Goal: Information Seeking & Learning: Learn about a topic

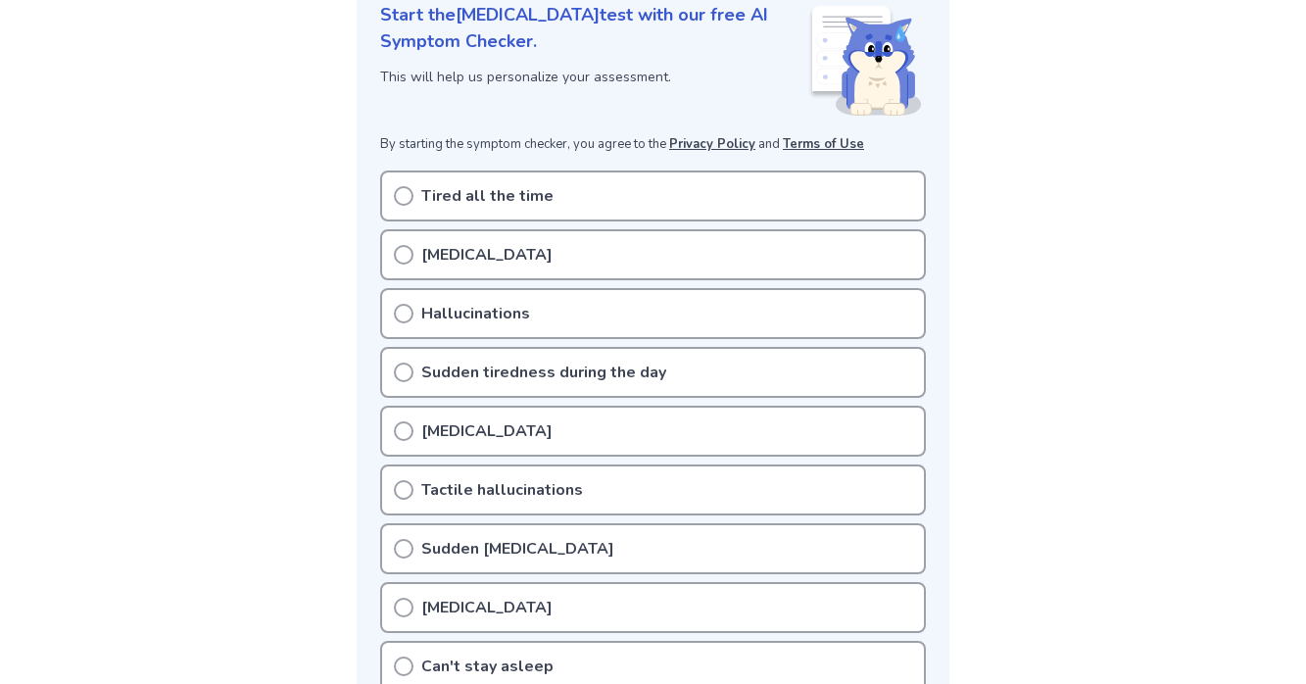
scroll to position [284, 0]
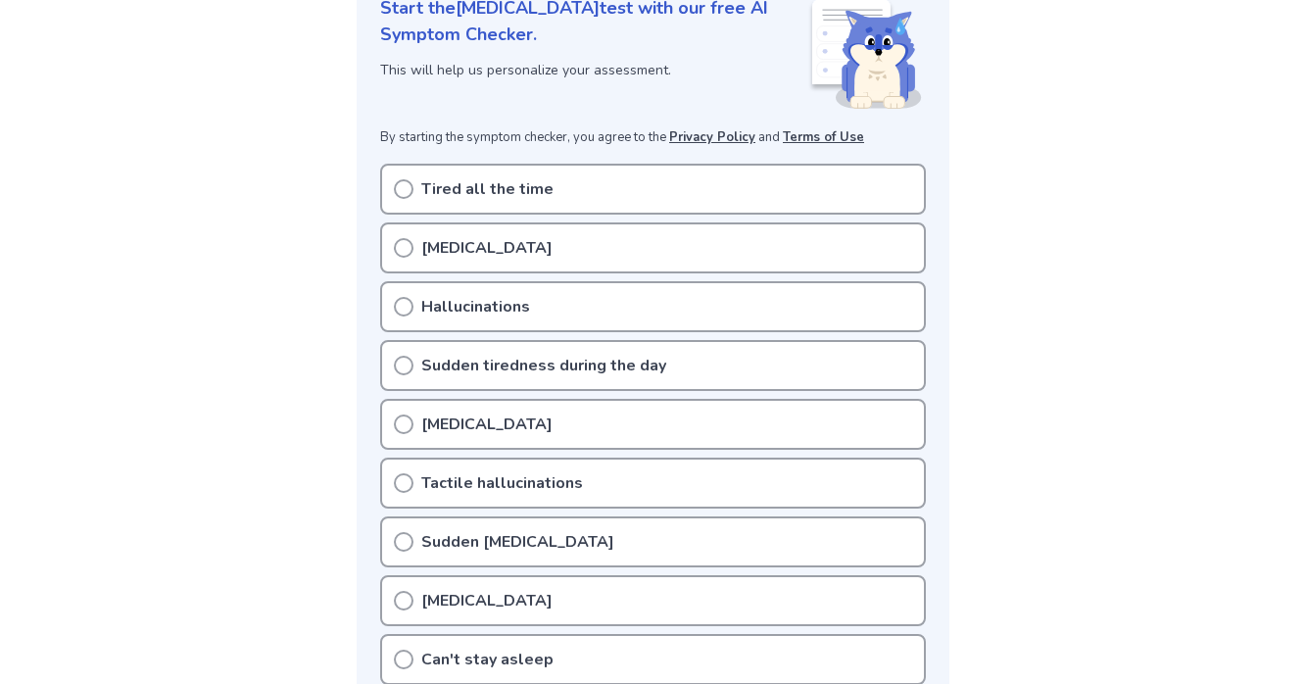
click at [406, 201] on div "Tired all the time" at bounding box center [653, 189] width 546 height 51
click at [402, 189] on icon at bounding box center [404, 189] width 20 height 20
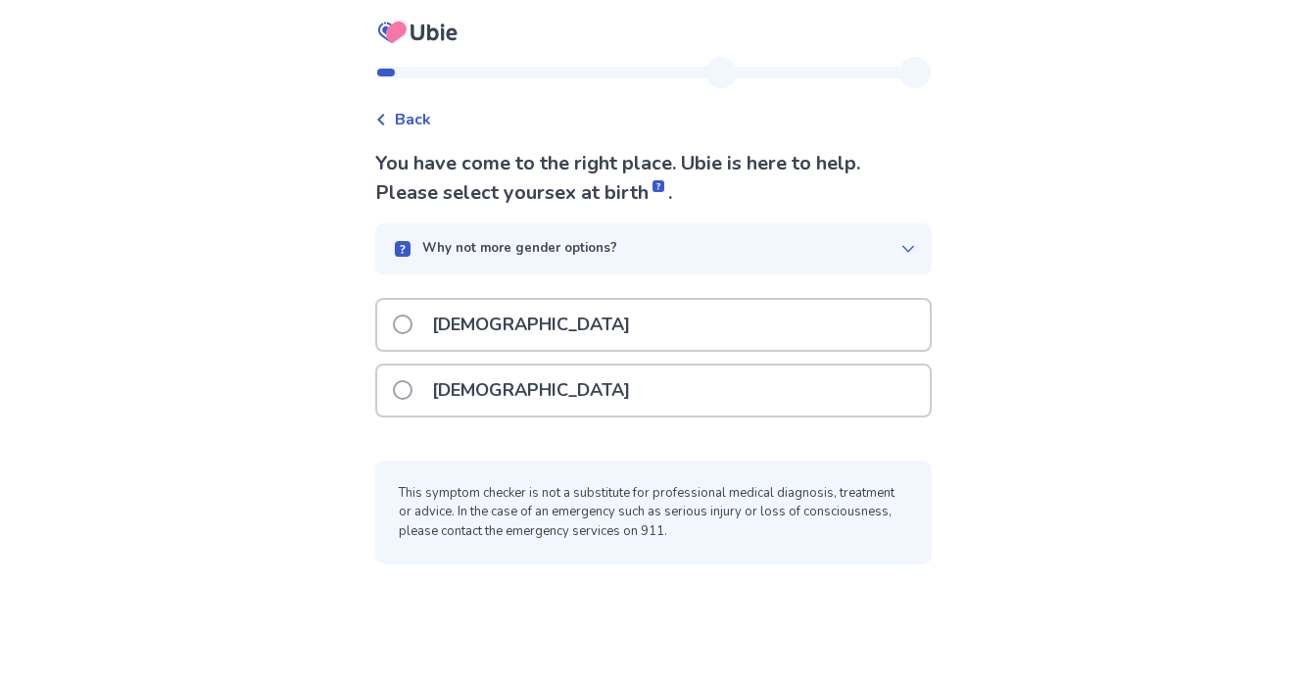
click at [412, 380] on span at bounding box center [403, 390] width 20 height 20
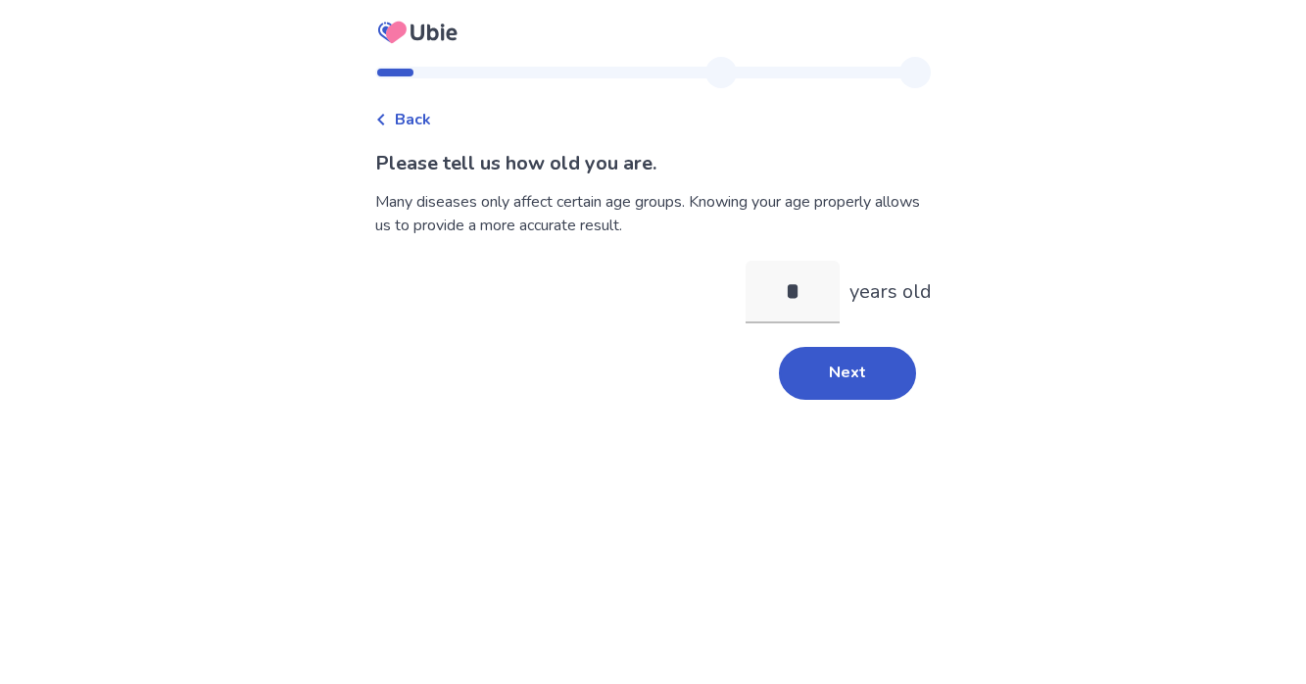
type input "**"
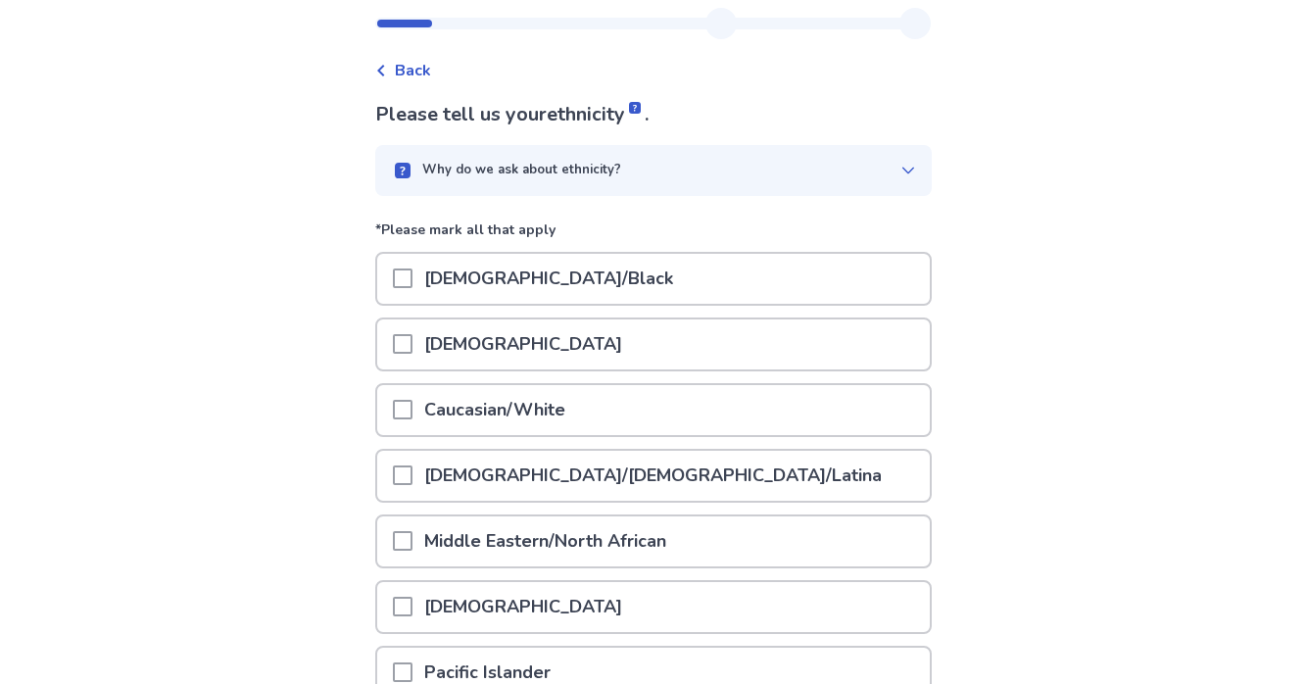
click at [412, 404] on span at bounding box center [403, 410] width 20 height 20
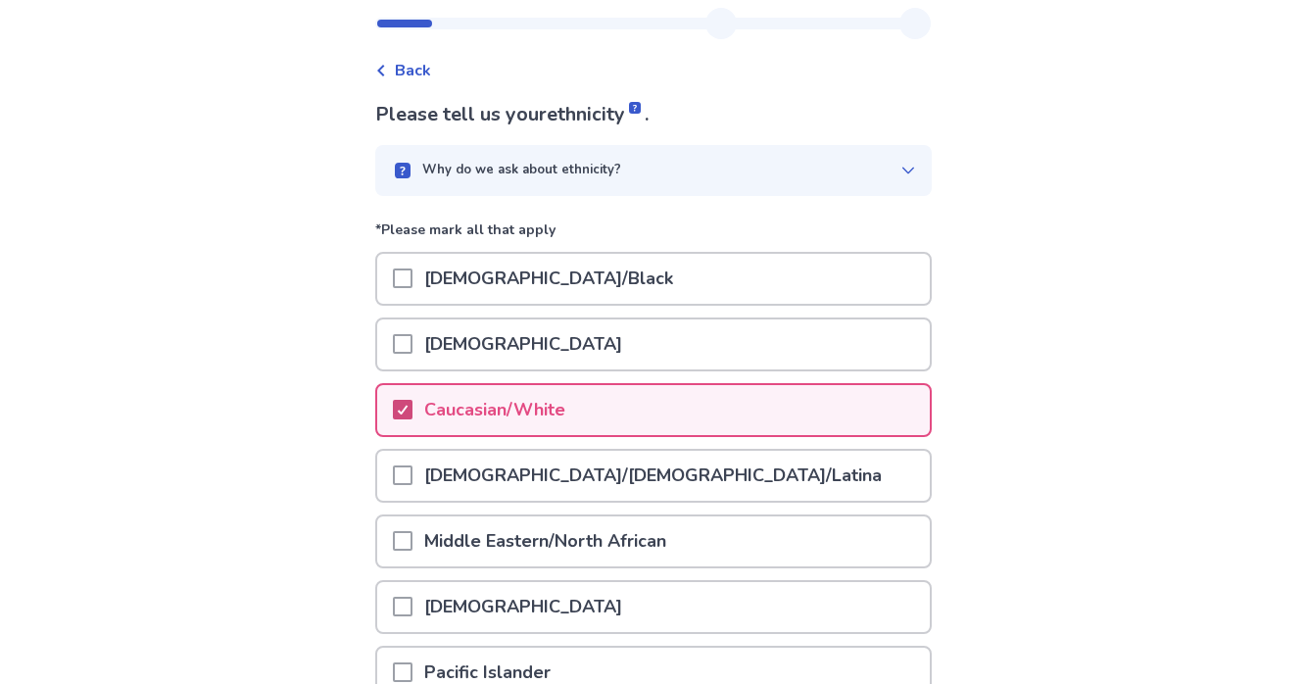
scroll to position [293, 0]
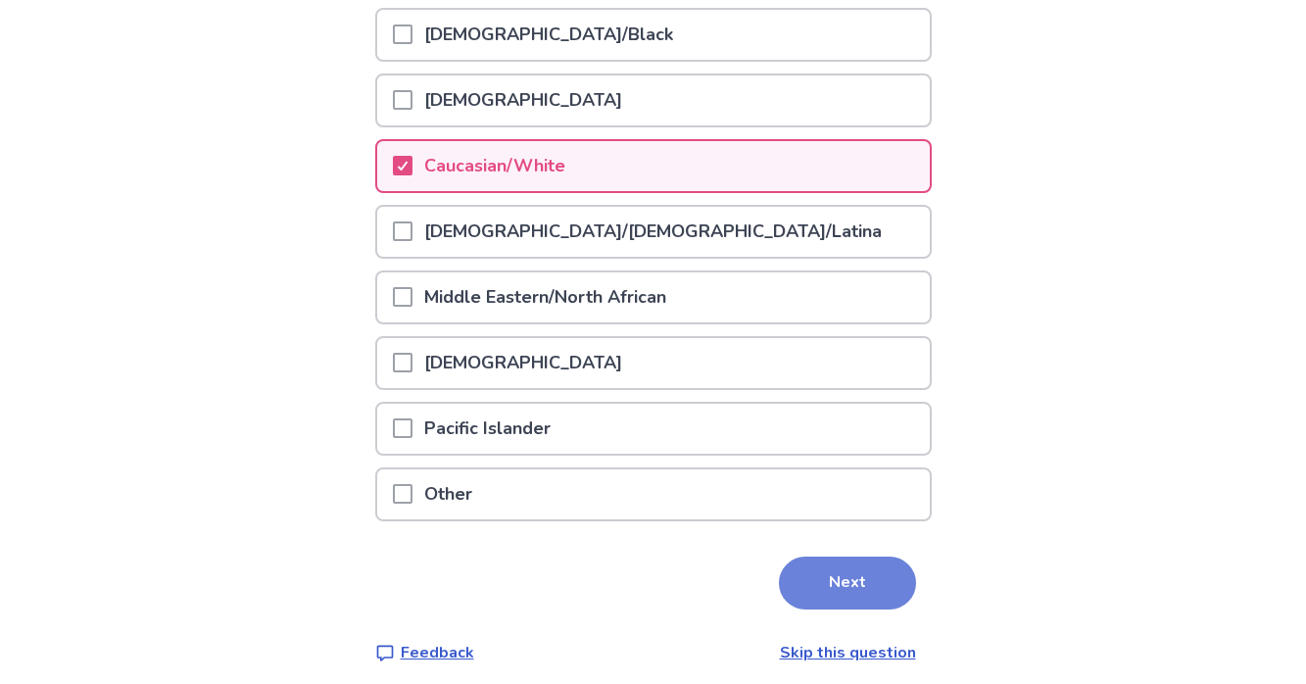
click at [804, 588] on button "Next" at bounding box center [847, 582] width 137 height 53
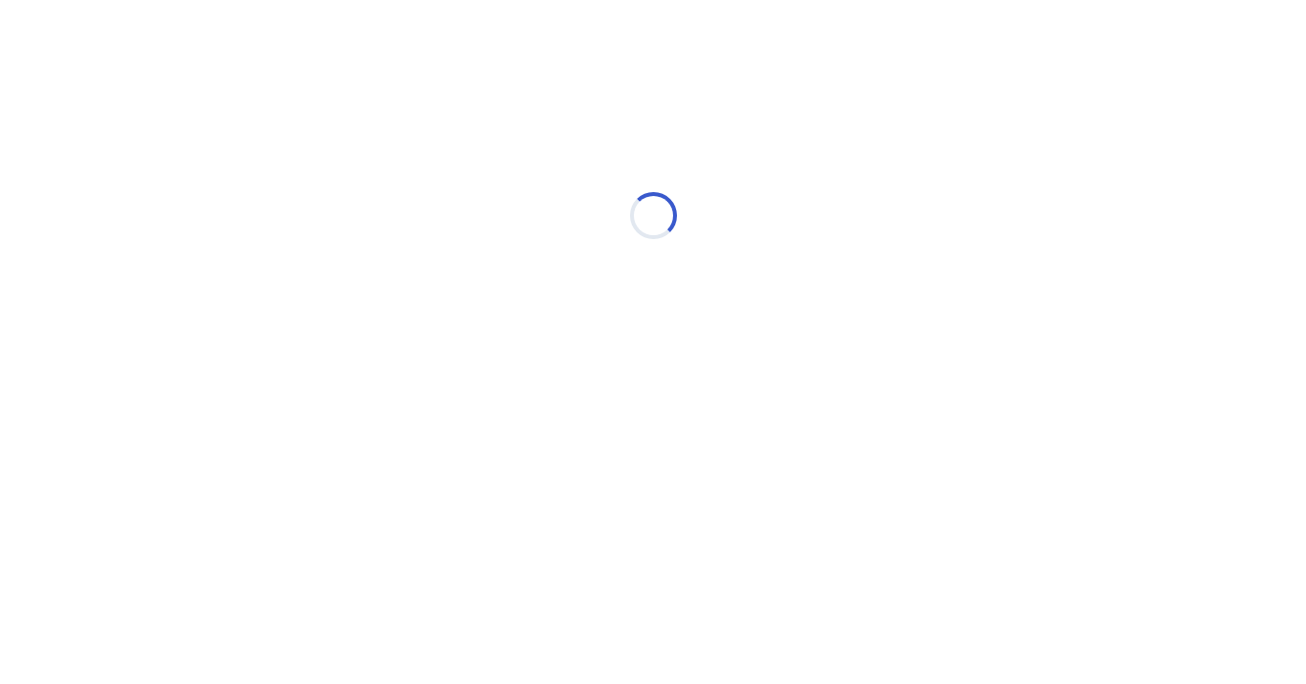
scroll to position [0, 0]
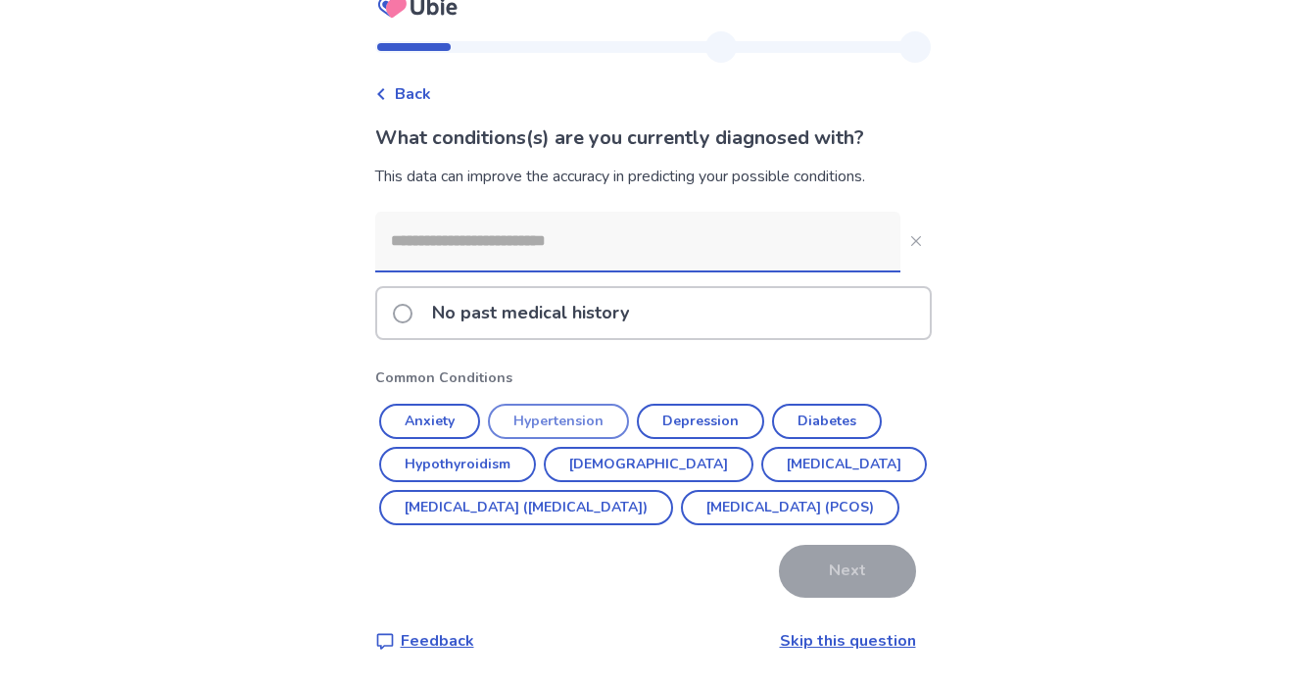
scroll to position [59, 0]
click at [460, 404] on button "Anxiety" at bounding box center [429, 421] width 101 height 35
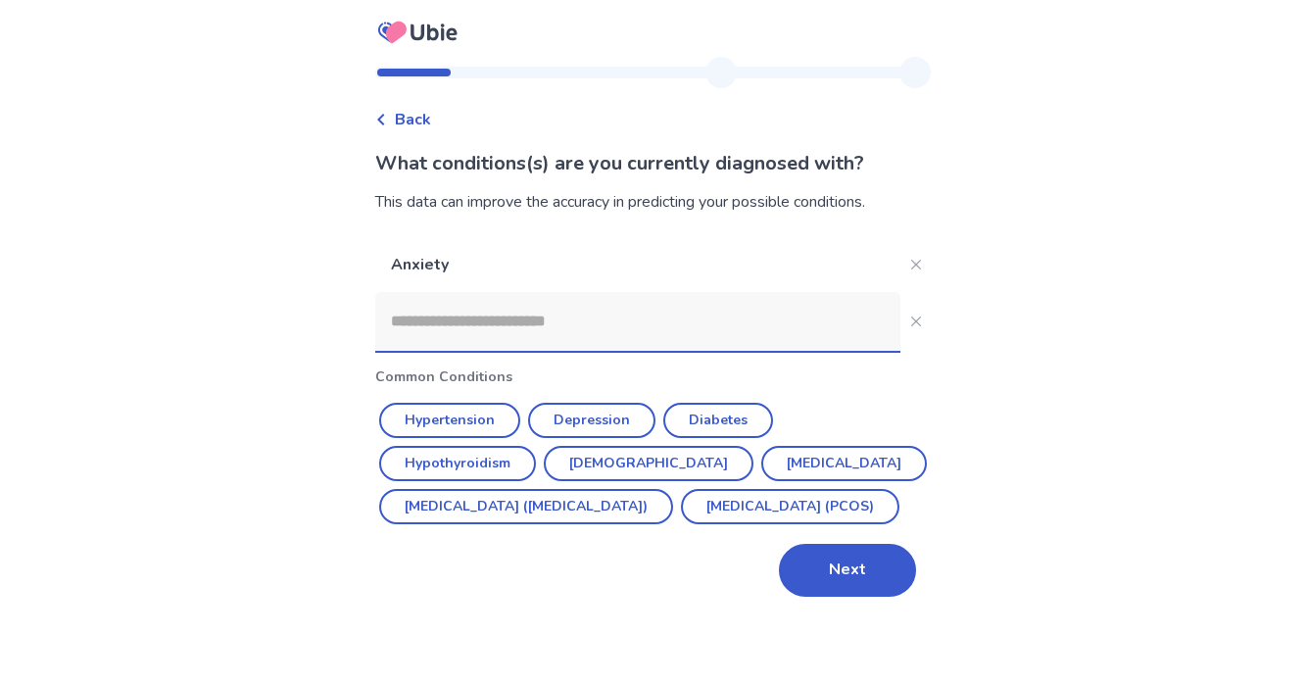
scroll to position [0, 0]
click at [582, 419] on button "Depression" at bounding box center [591, 420] width 127 height 35
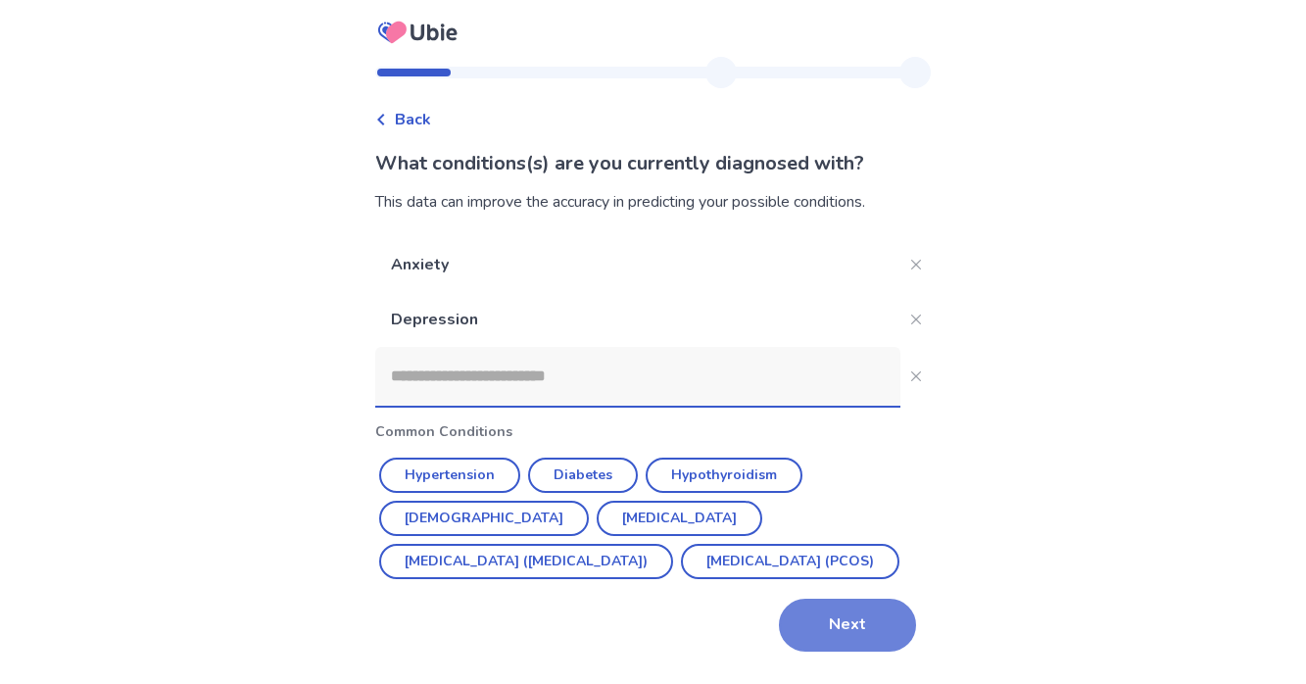
click at [791, 621] on button "Next" at bounding box center [847, 624] width 137 height 53
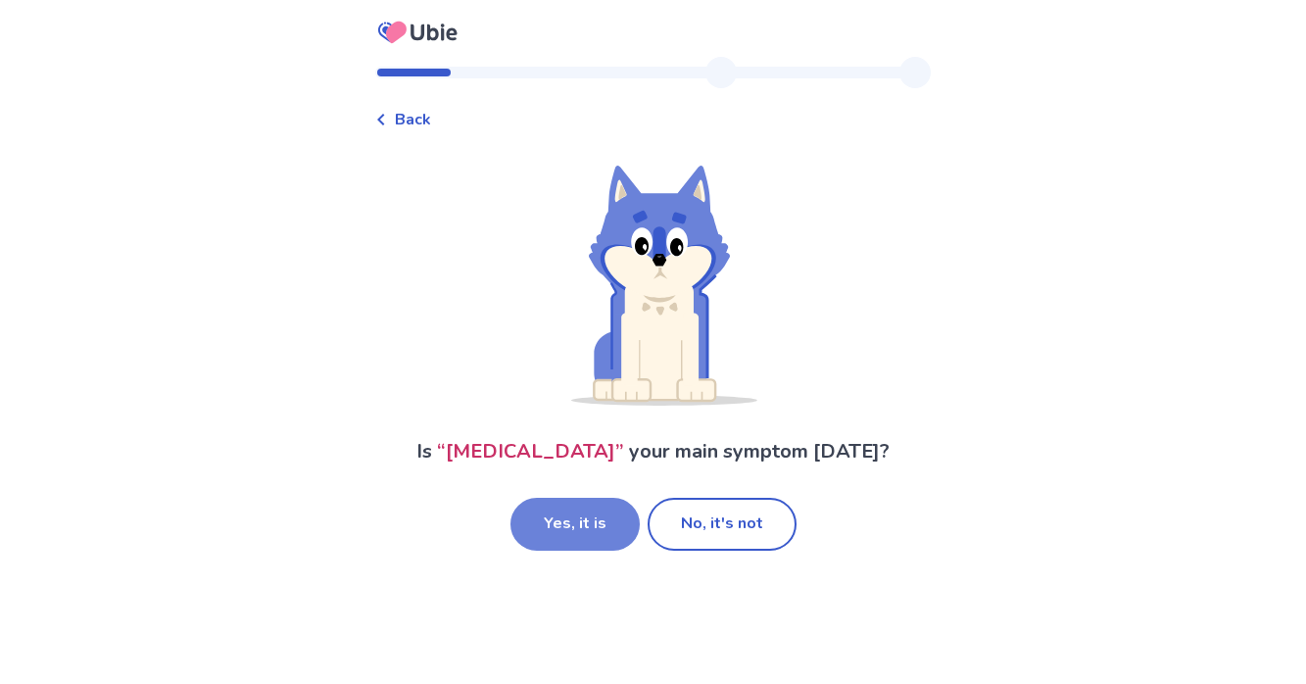
click at [601, 528] on button "Yes, it is" at bounding box center [574, 524] width 129 height 53
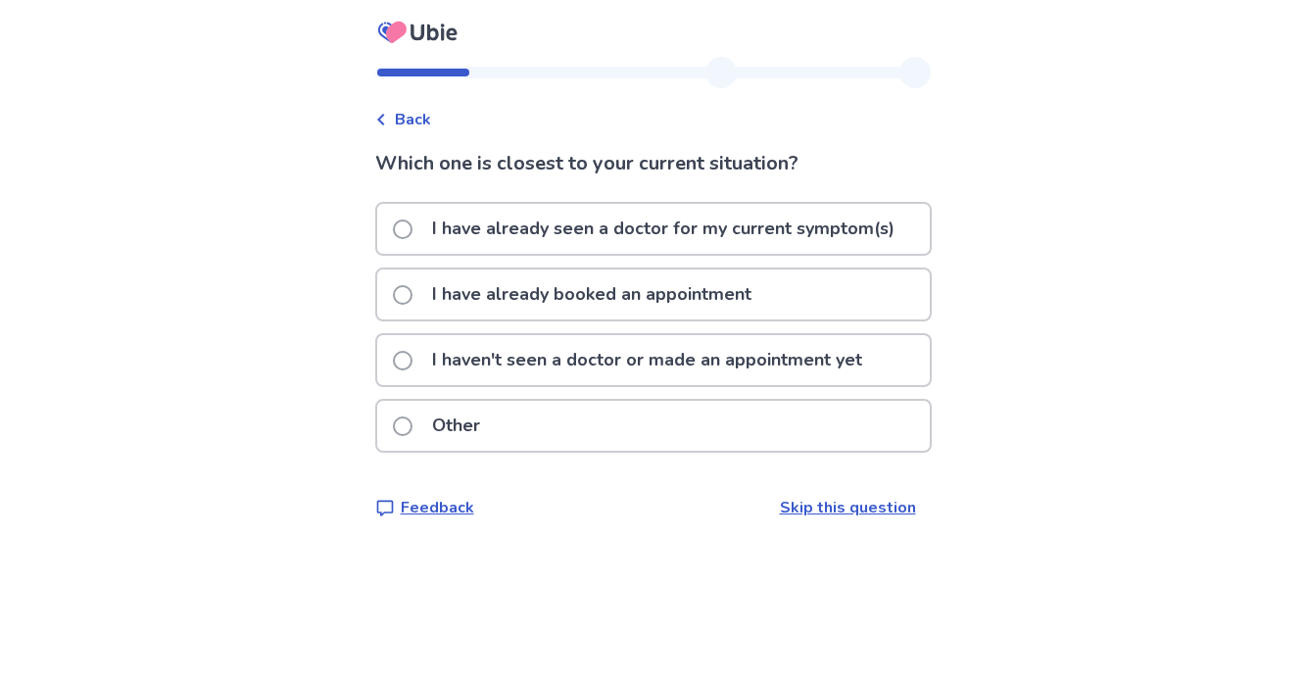
click at [410, 221] on span at bounding box center [403, 229] width 20 height 20
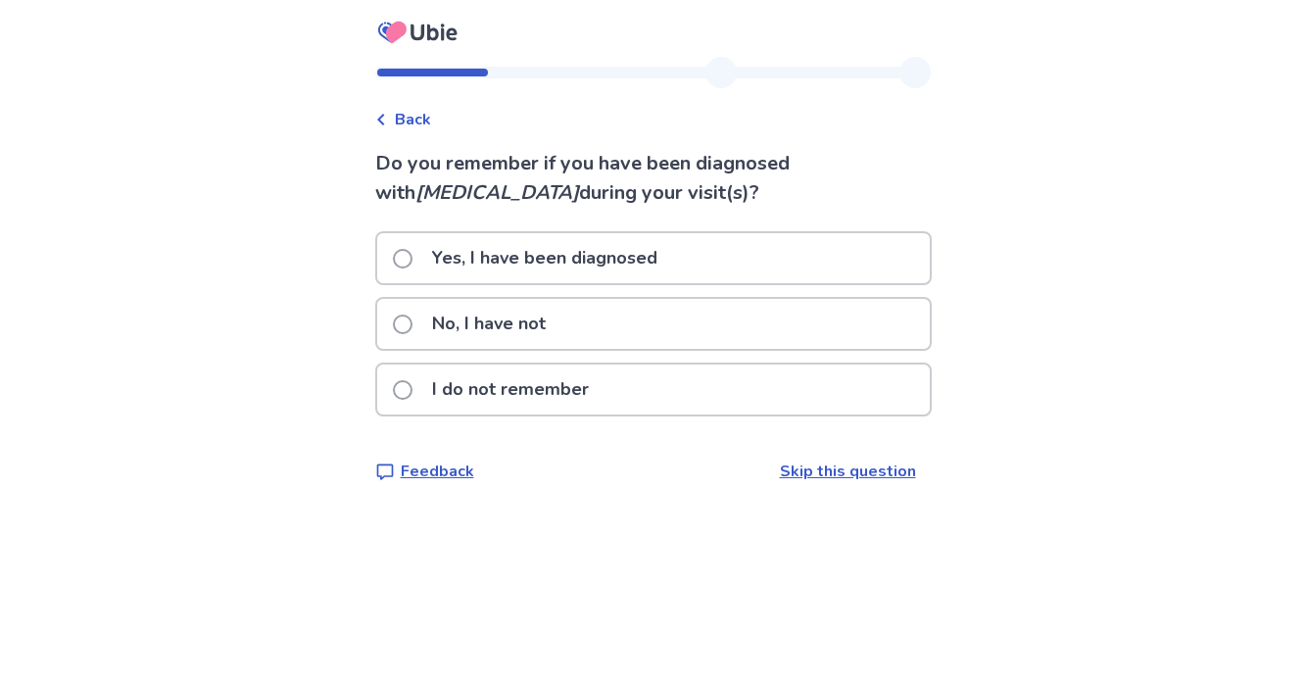
click at [408, 325] on span at bounding box center [403, 324] width 20 height 20
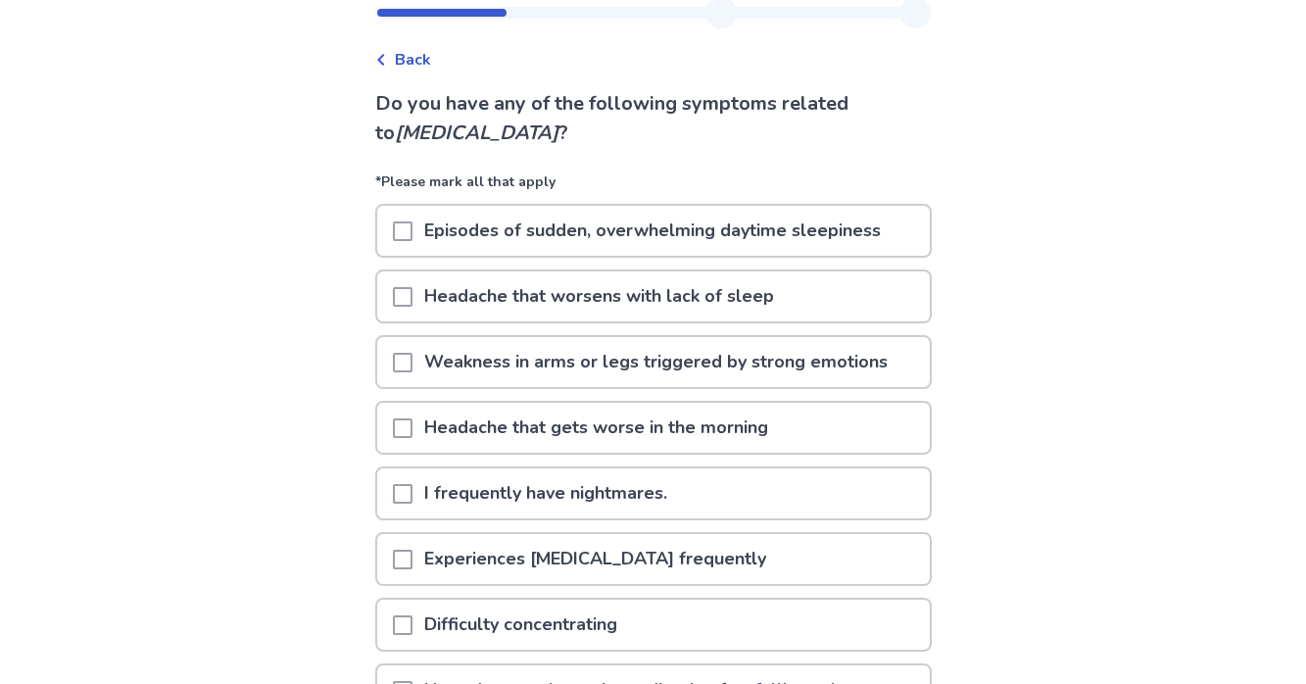
scroll to position [63, 0]
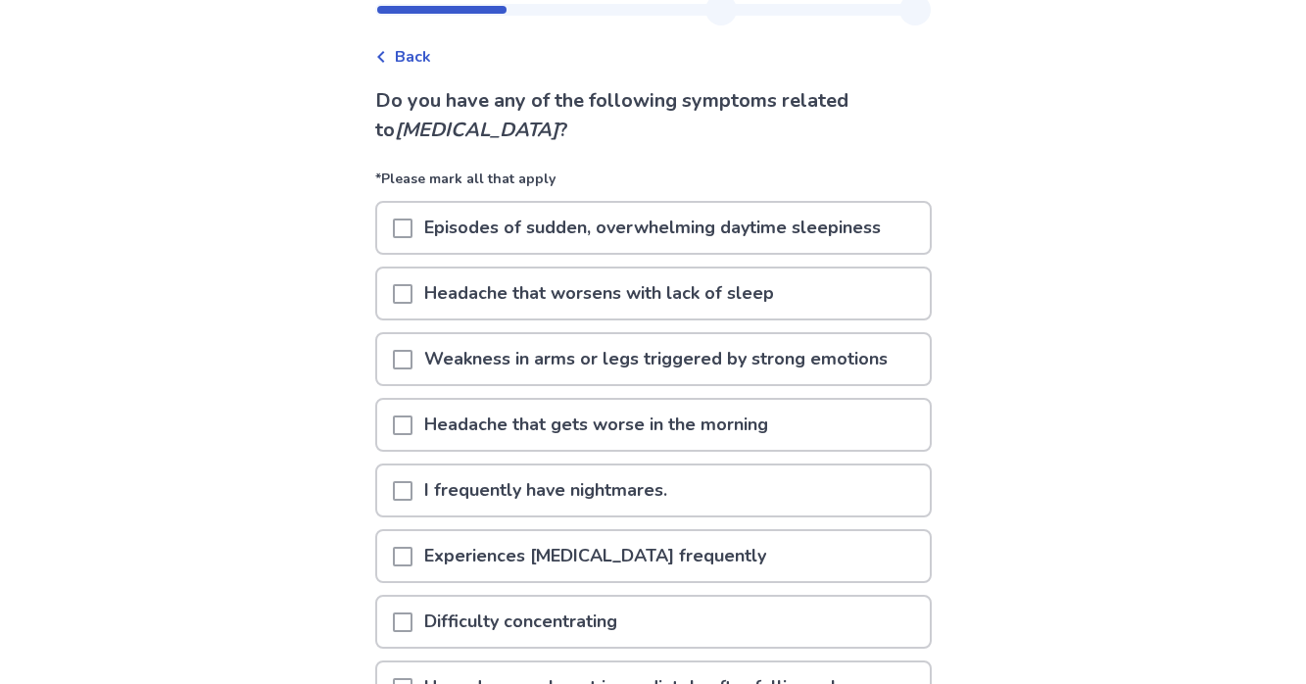
click at [404, 228] on span at bounding box center [403, 228] width 20 height 20
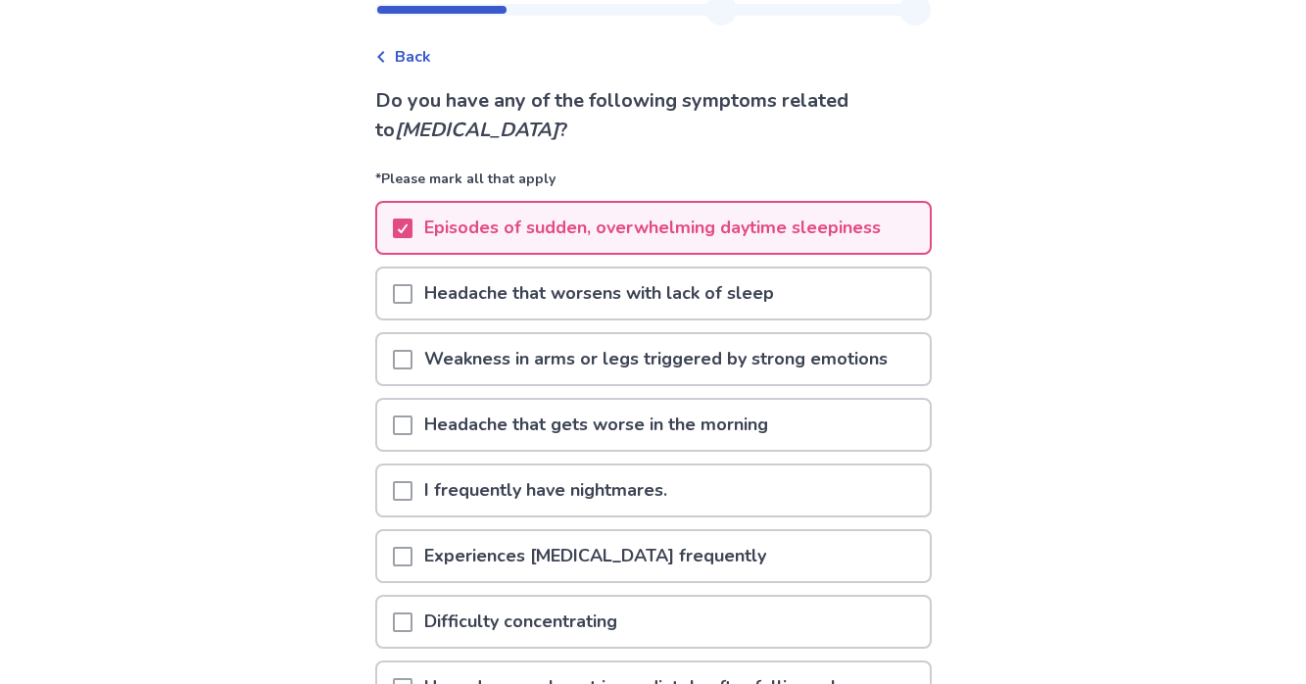
click at [411, 292] on span at bounding box center [403, 294] width 20 height 20
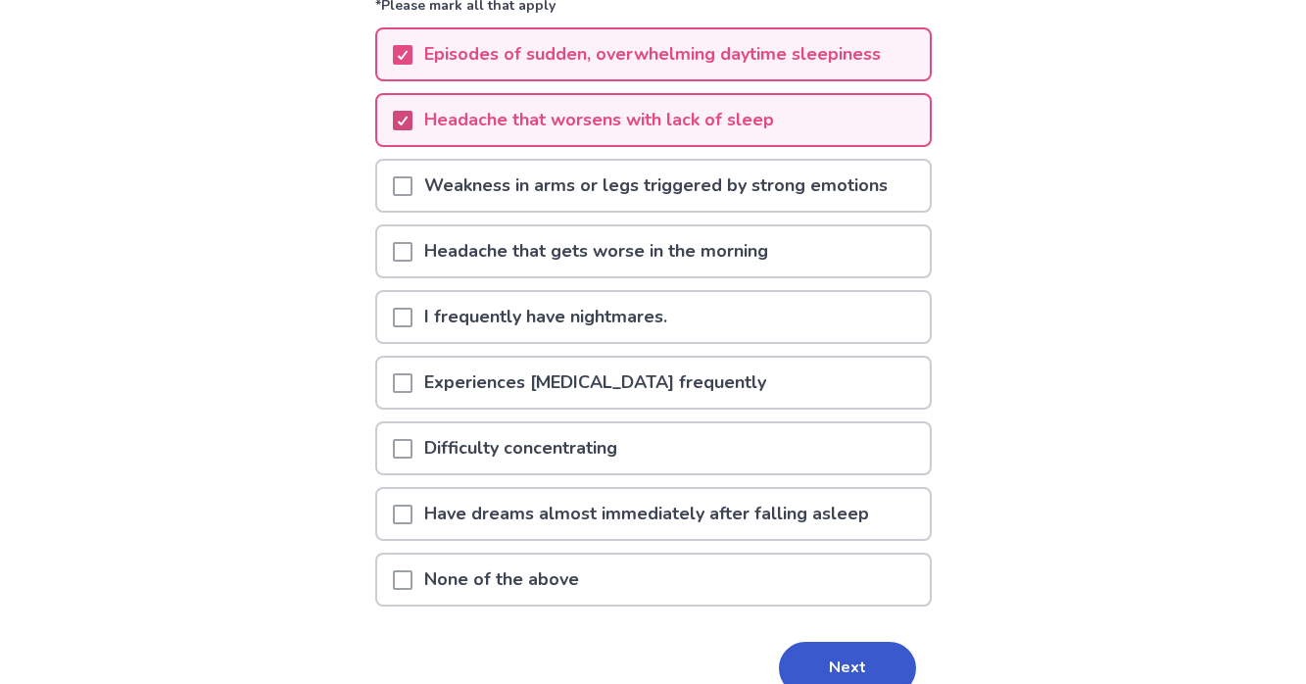
scroll to position [239, 0]
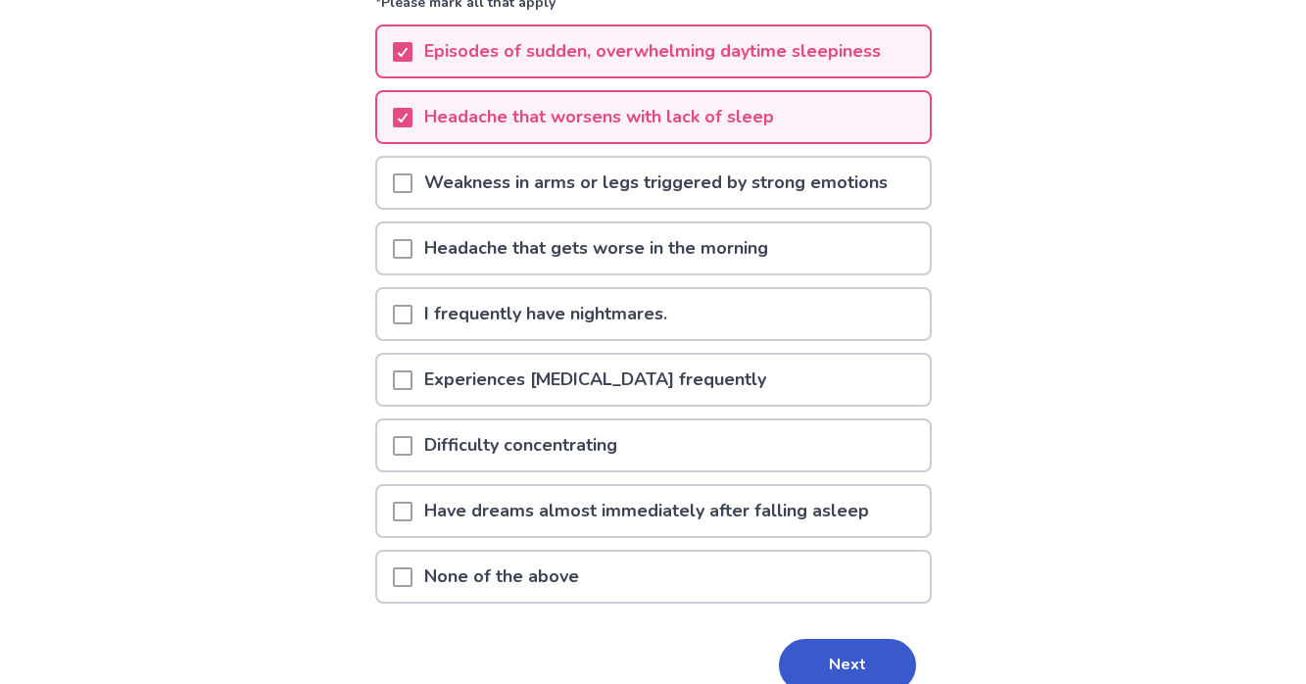
click at [412, 370] on span at bounding box center [403, 380] width 20 height 20
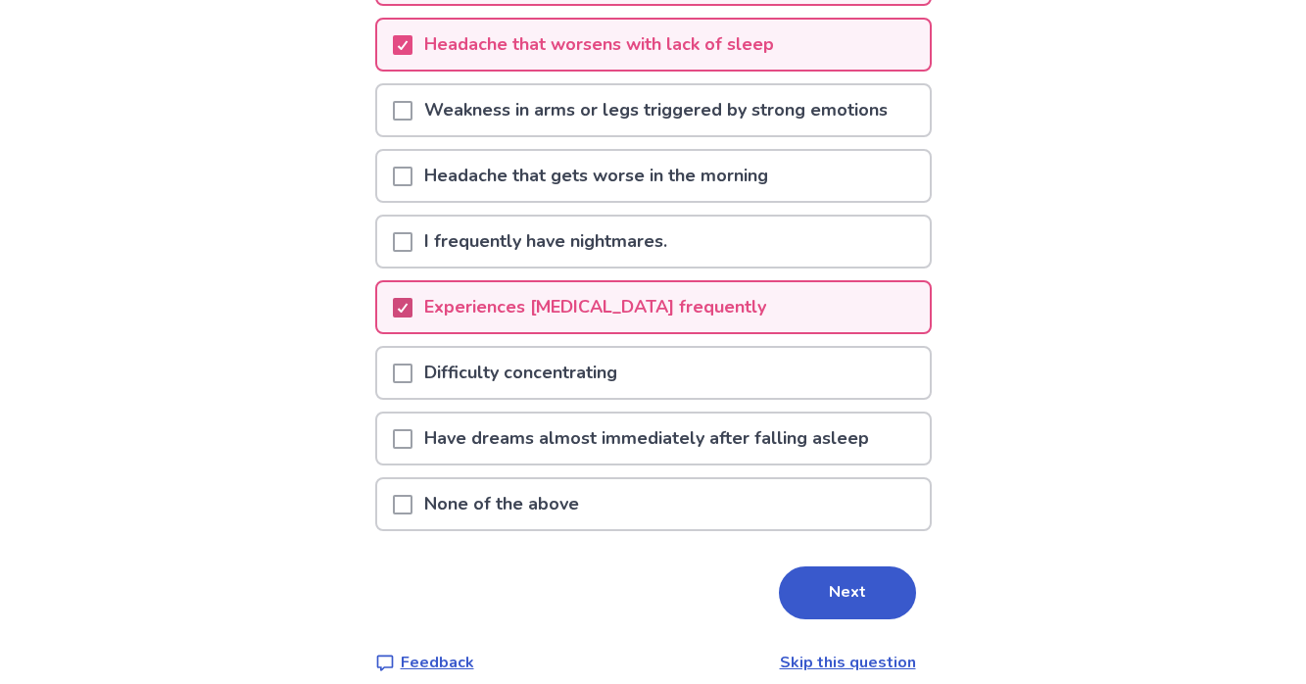
scroll to position [321, 0]
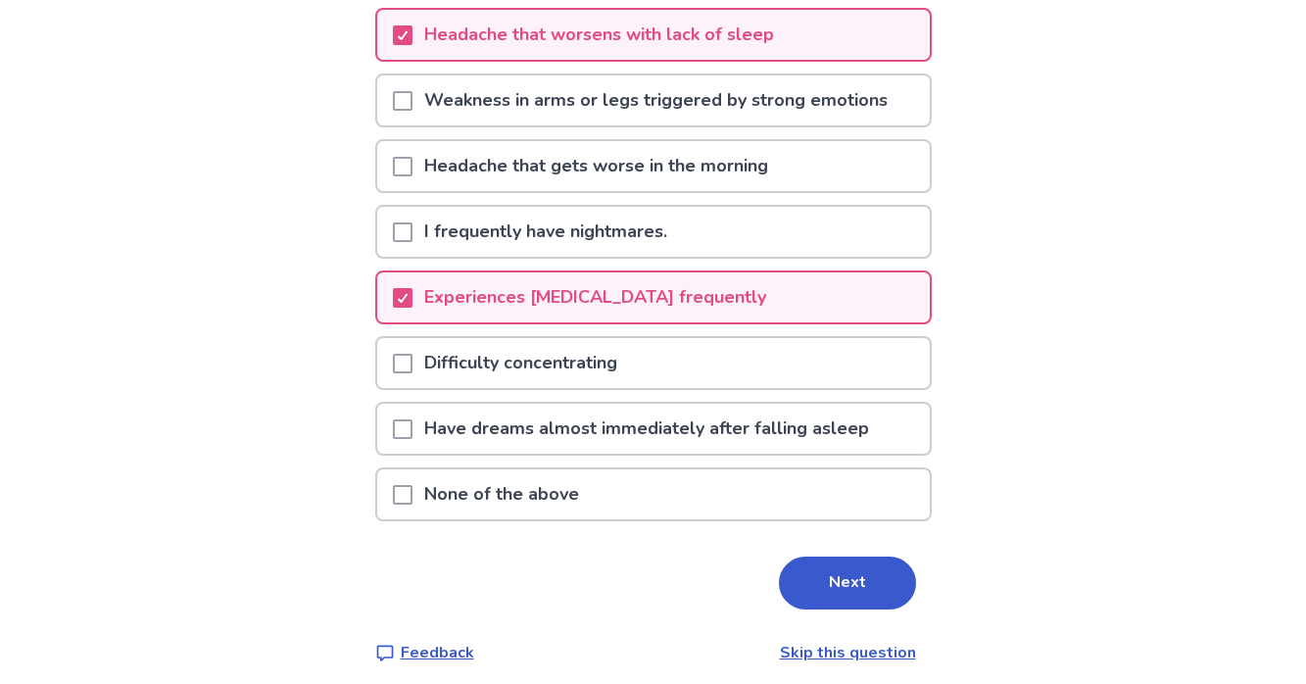
click at [412, 356] on span at bounding box center [403, 364] width 20 height 20
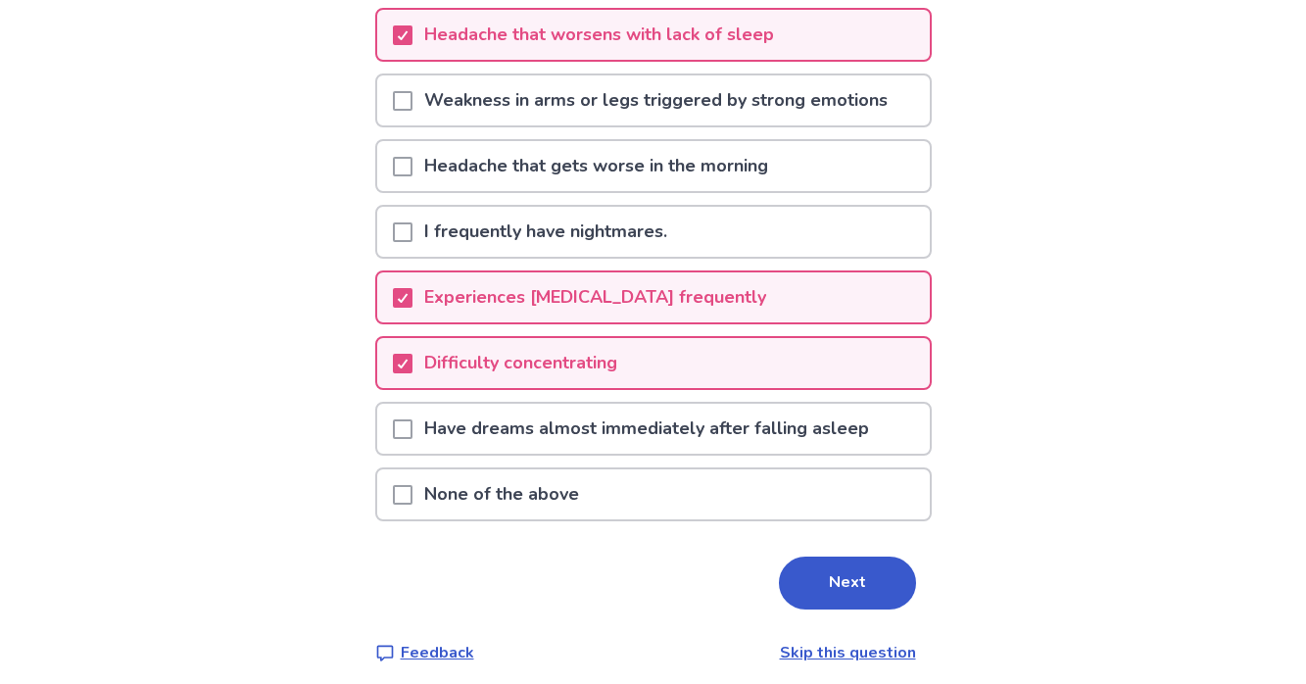
click at [411, 419] on span at bounding box center [403, 429] width 20 height 20
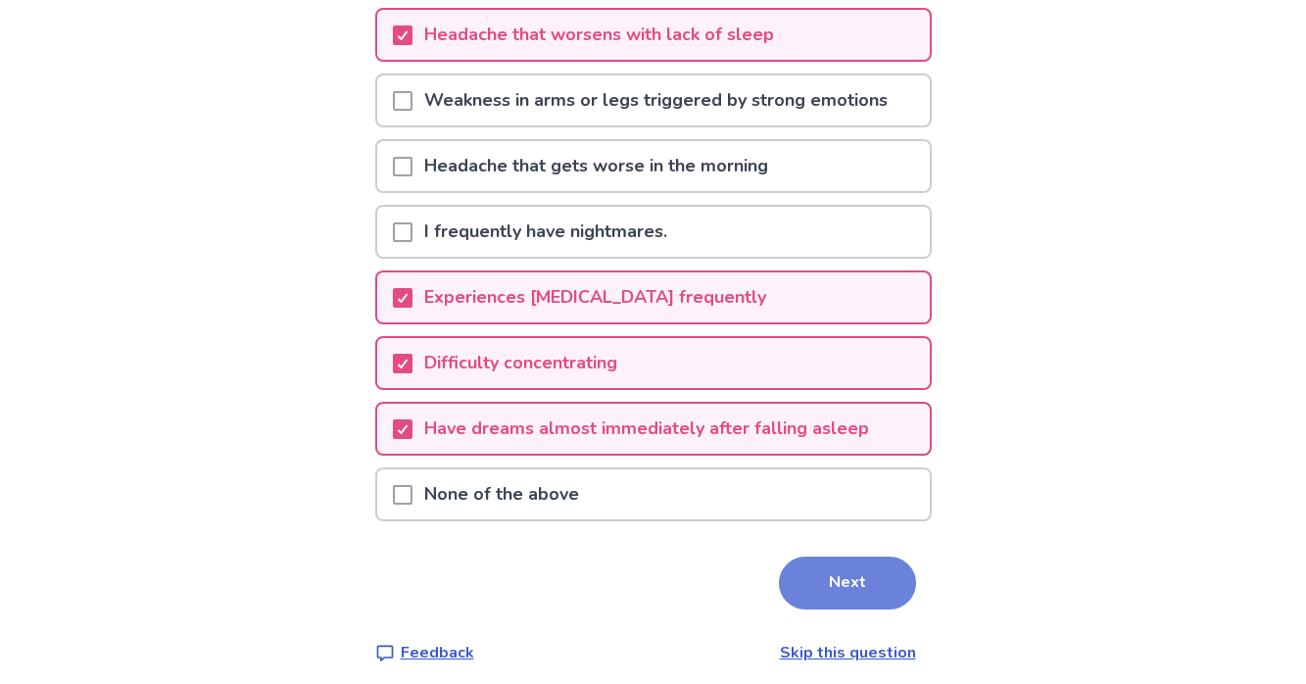
click at [779, 579] on button "Next" at bounding box center [847, 582] width 137 height 53
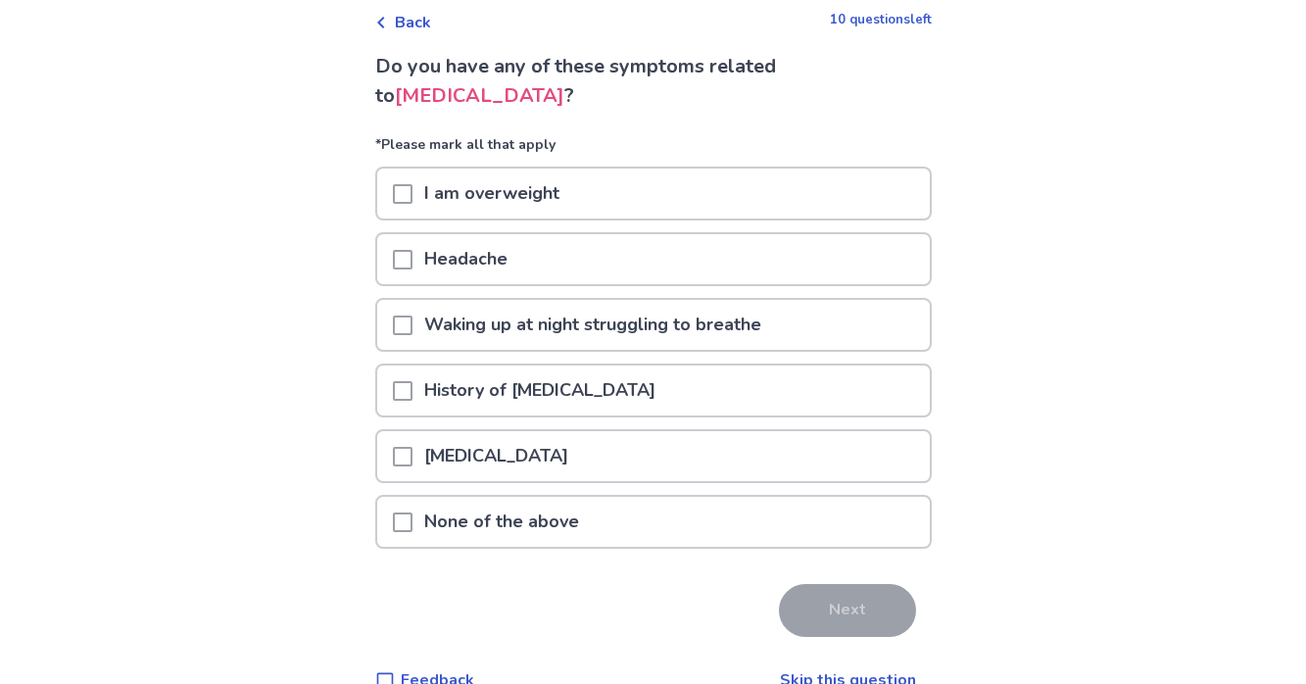
scroll to position [93, 0]
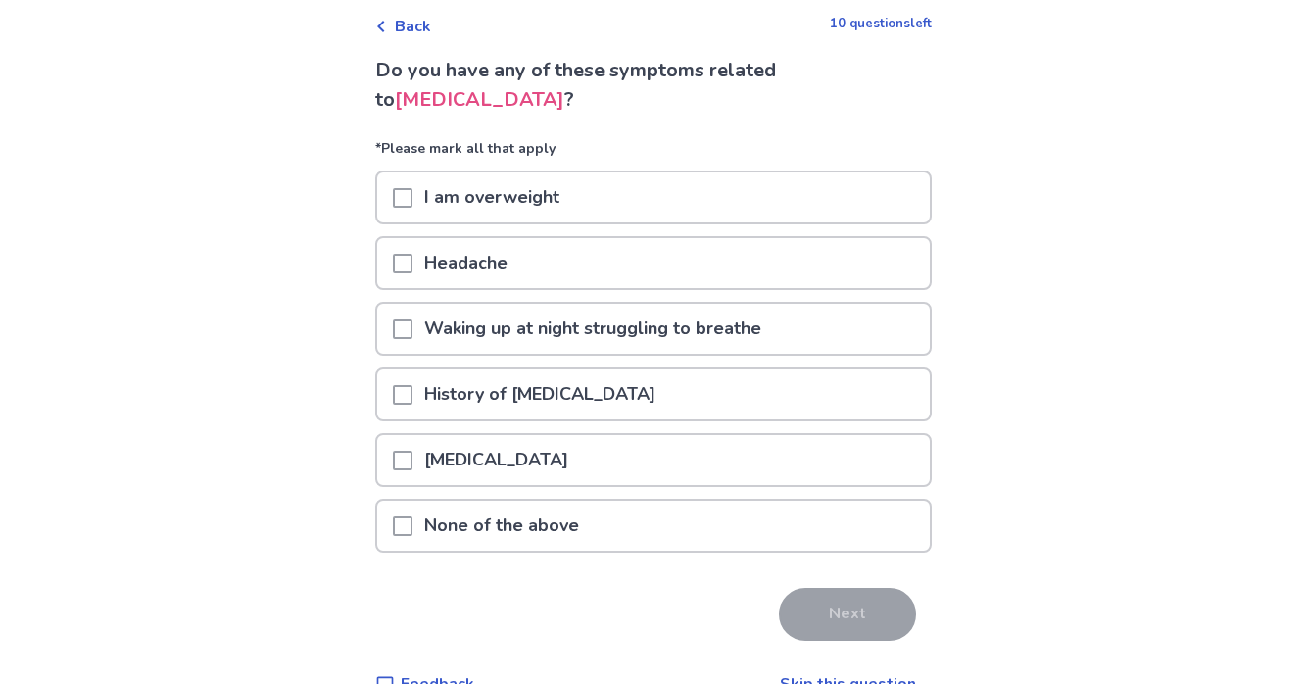
click at [411, 392] on span at bounding box center [403, 395] width 20 height 20
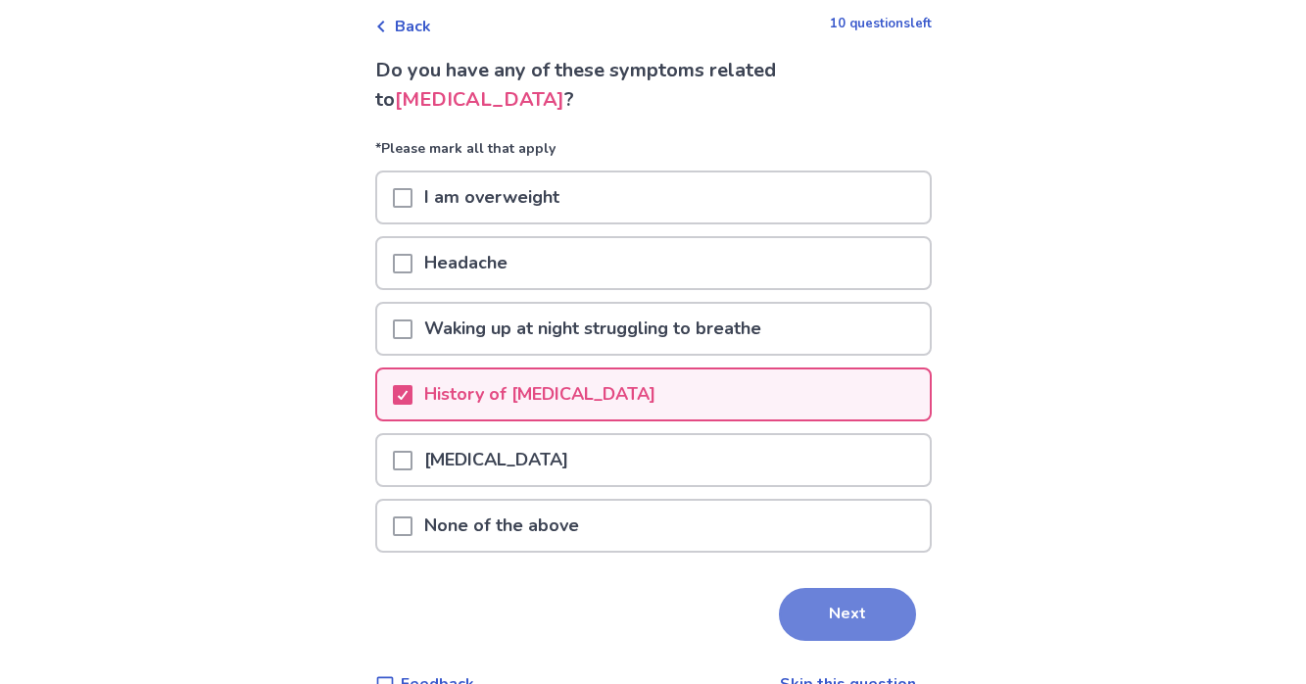
click at [806, 626] on button "Next" at bounding box center [847, 614] width 137 height 53
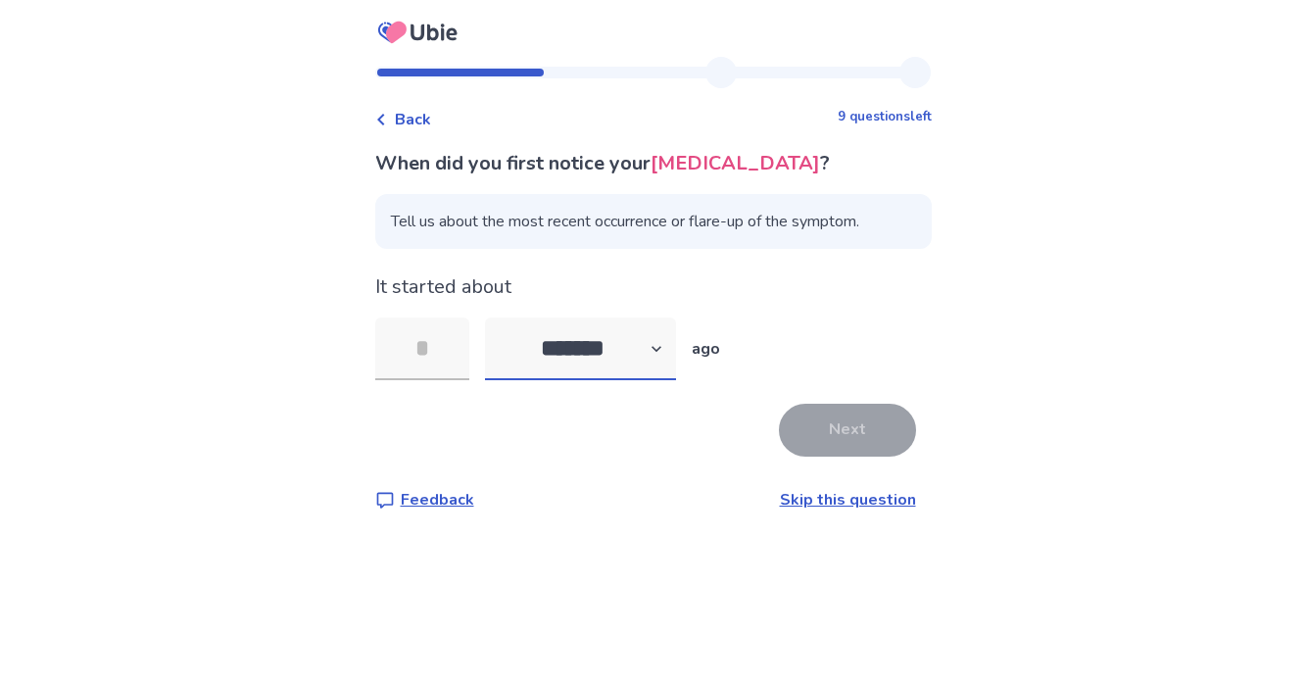
click at [594, 380] on select "******* ****** ******* ******** *******" at bounding box center [580, 348] width 191 height 63
select select "*"
click at [496, 346] on select "******* ****** ******* ******** *******" at bounding box center [580, 348] width 191 height 63
click at [422, 380] on input "tel" at bounding box center [422, 348] width 94 height 63
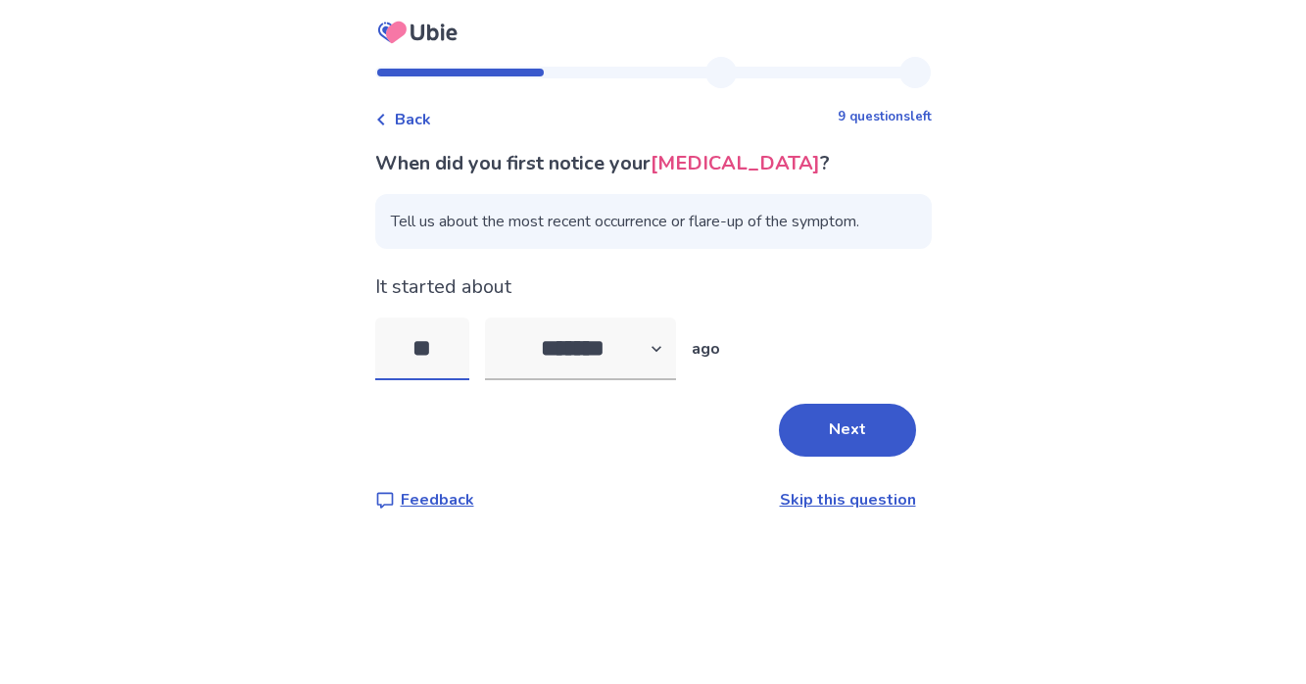
type input "*"
click at [817, 456] on button "Next" at bounding box center [847, 430] width 137 height 53
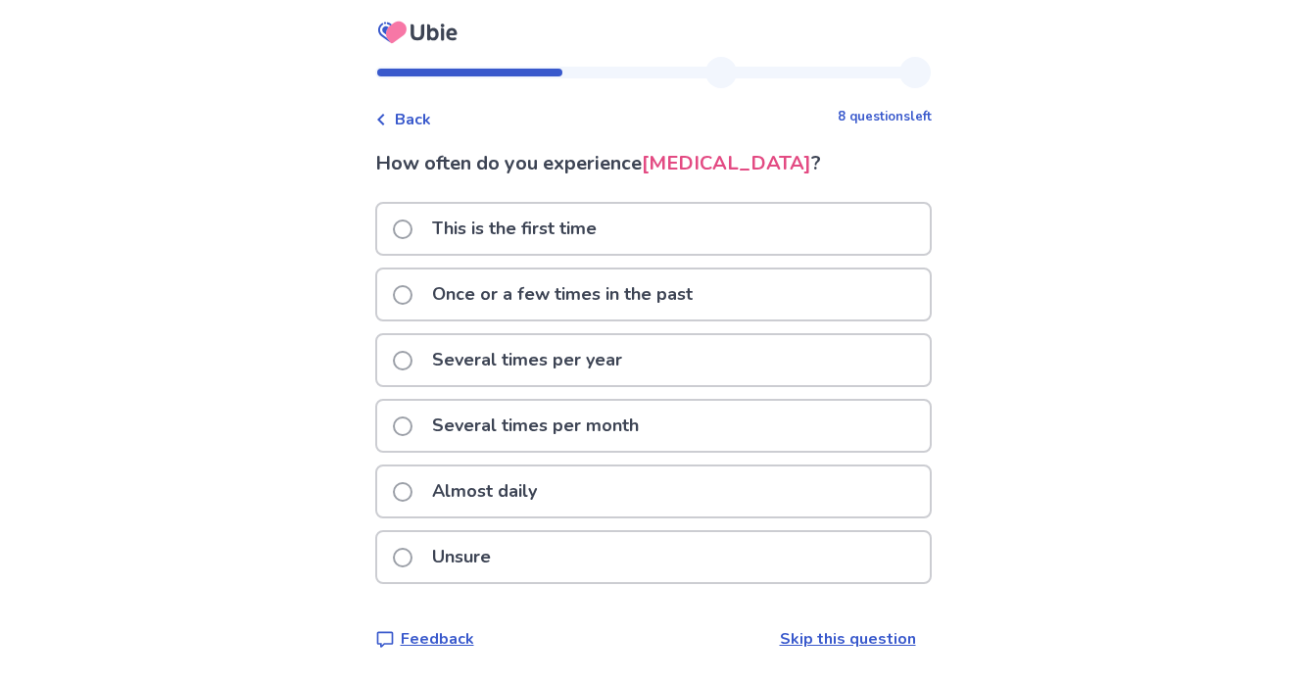
click at [406, 501] on span at bounding box center [403, 492] width 20 height 20
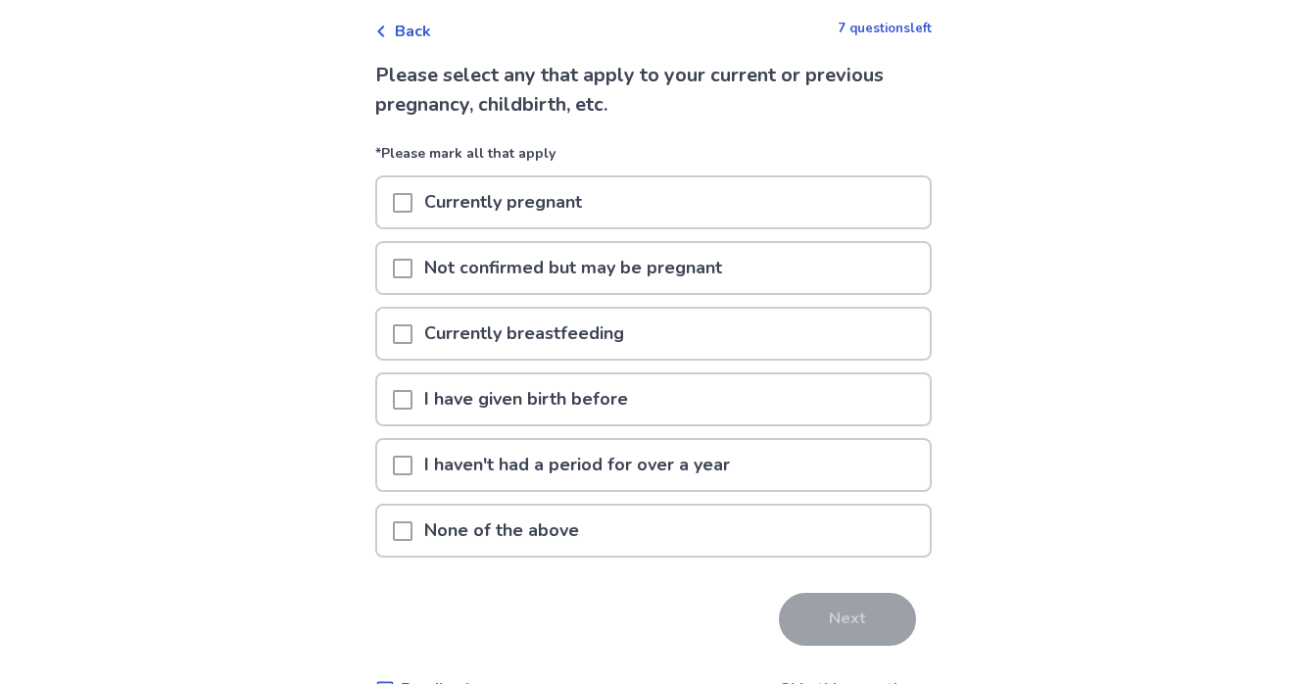
scroll to position [91, 0]
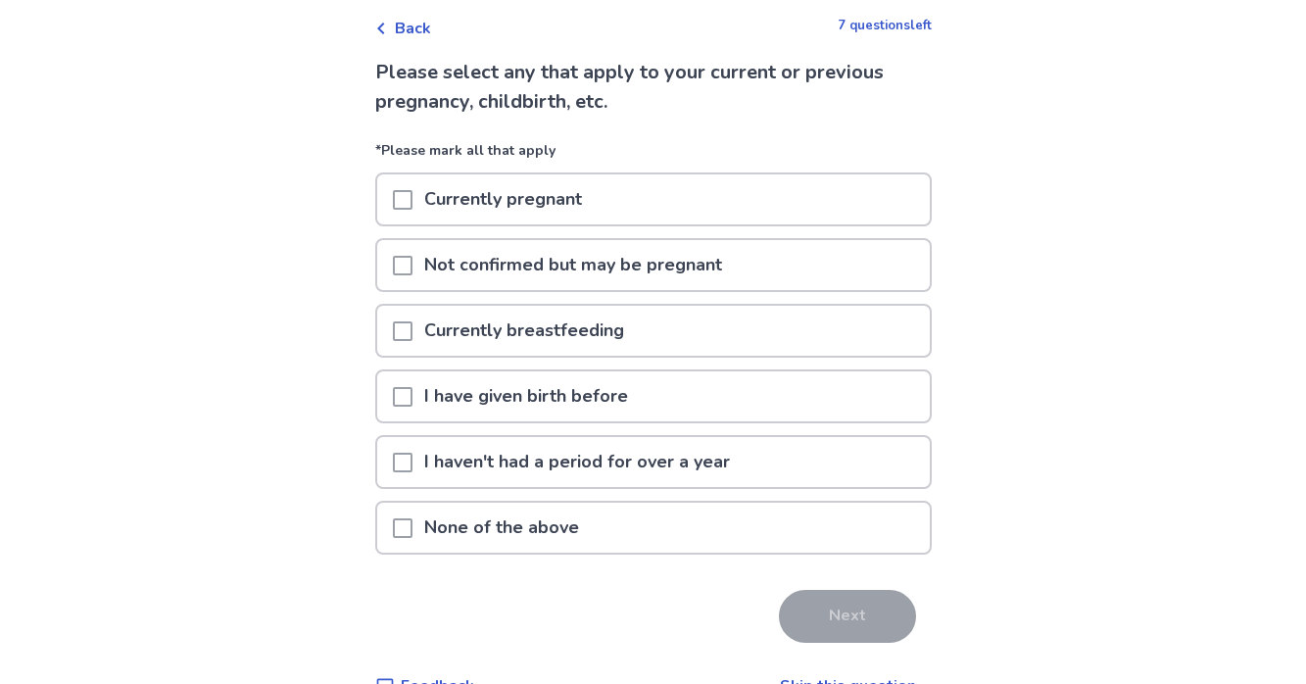
click at [412, 518] on span at bounding box center [403, 528] width 20 height 20
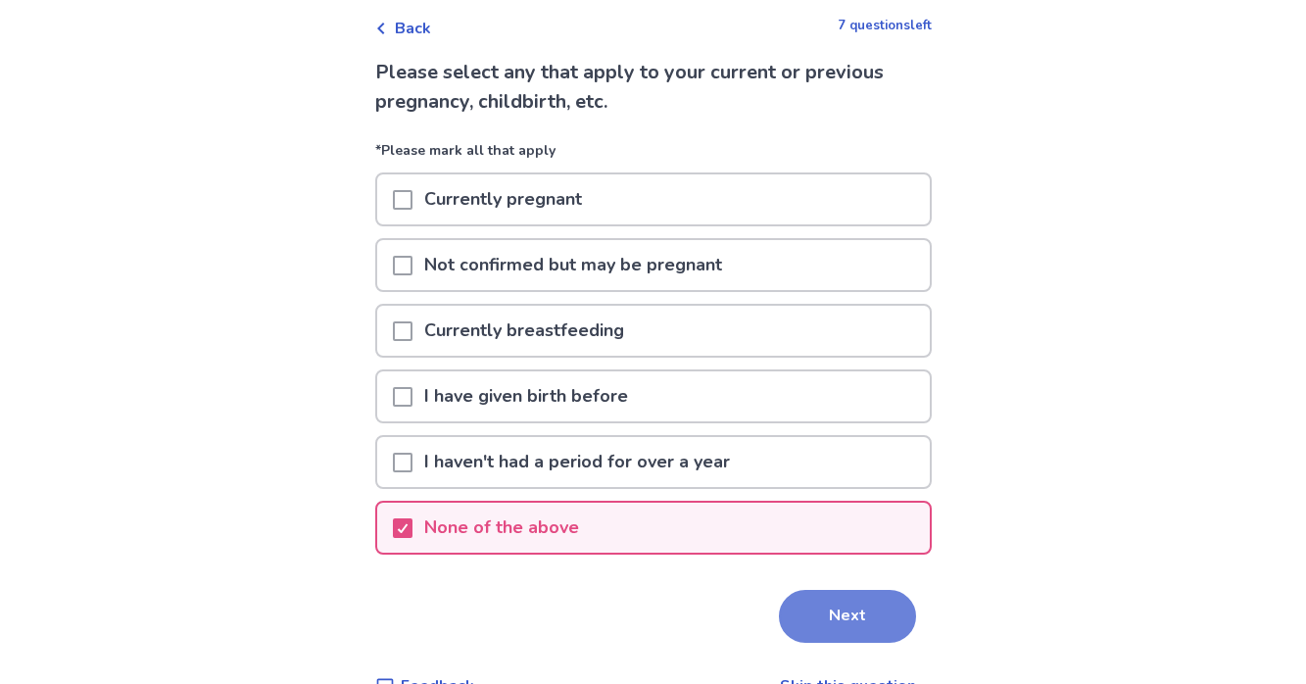
click at [811, 608] on button "Next" at bounding box center [847, 616] width 137 height 53
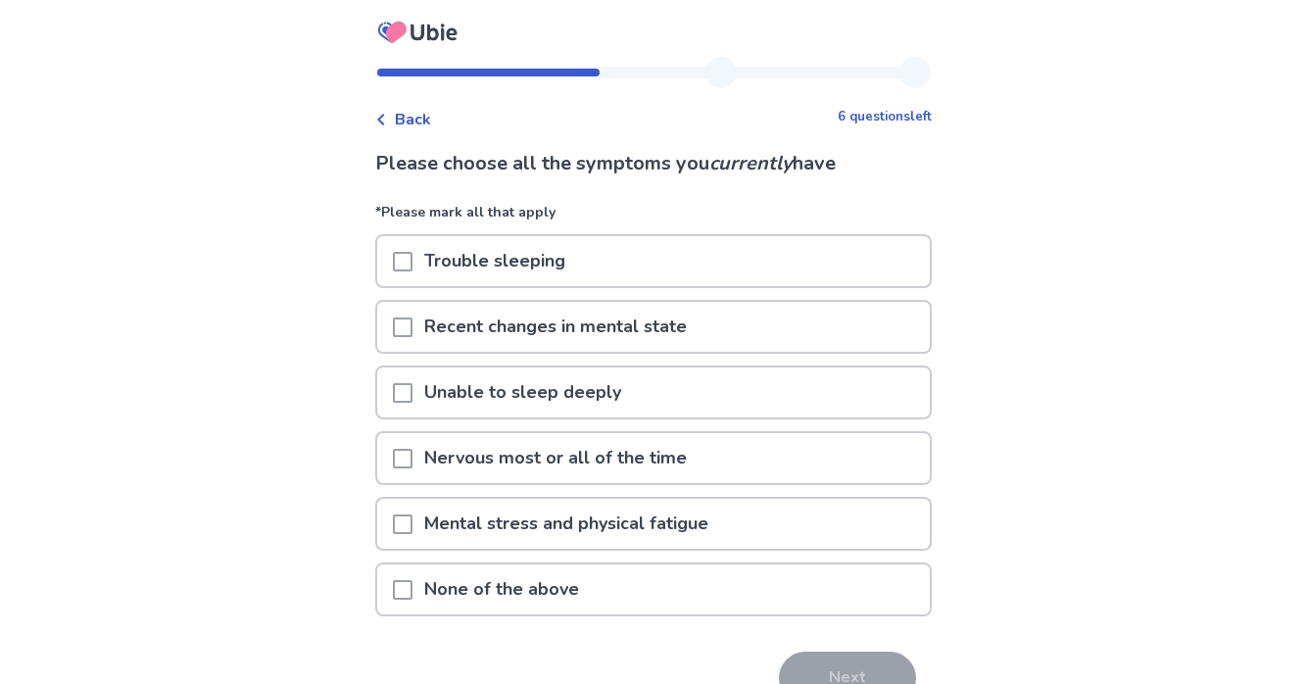
click at [408, 261] on span at bounding box center [403, 262] width 20 height 20
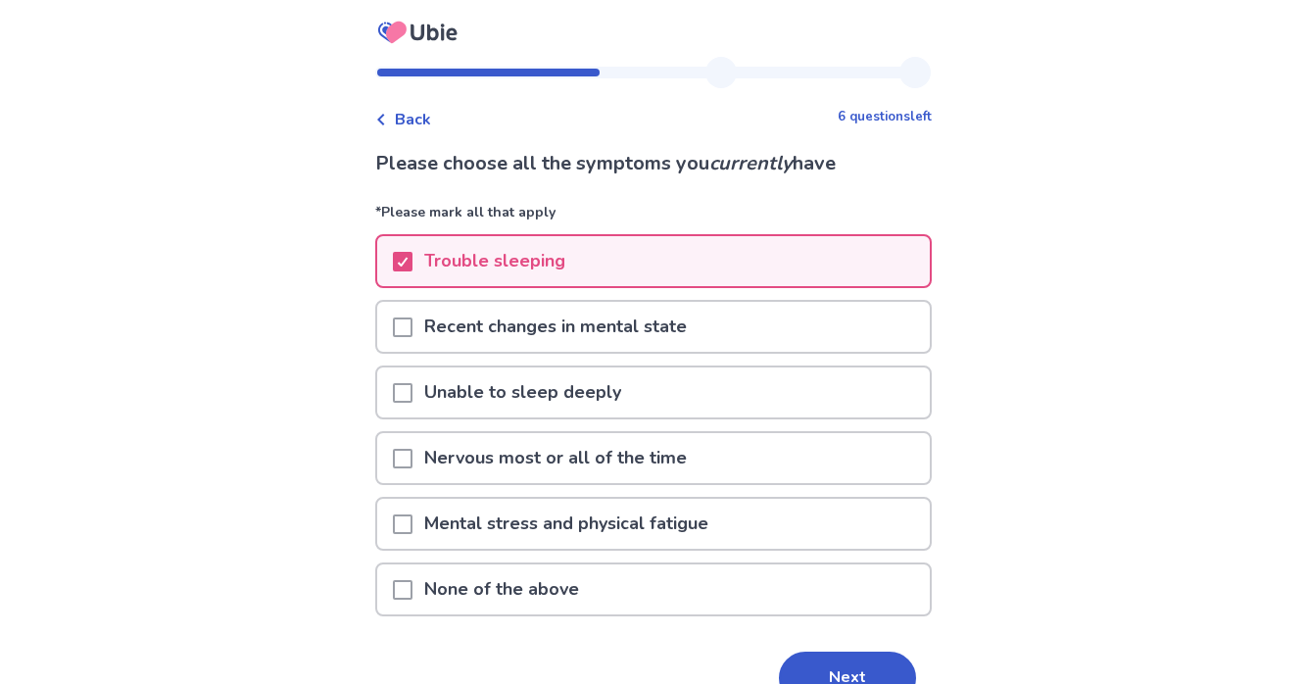
click at [405, 325] on span at bounding box center [403, 327] width 20 height 20
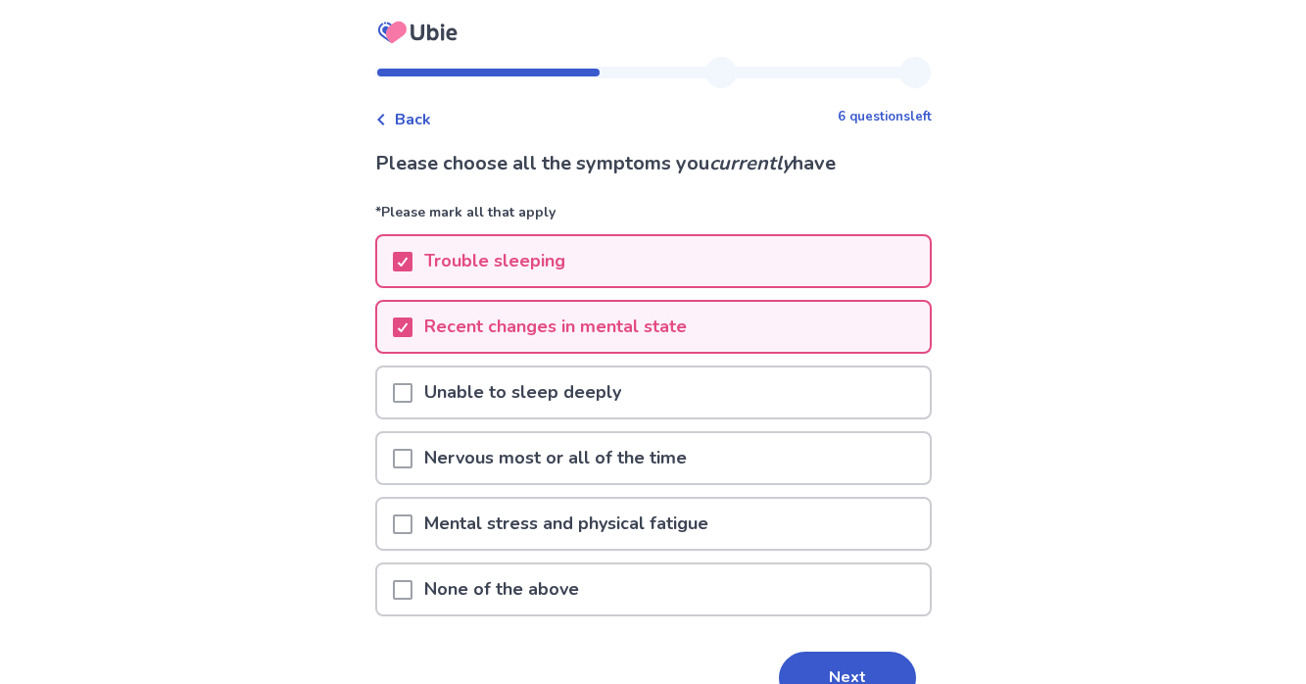
click at [409, 504] on div at bounding box center [403, 524] width 20 height 50
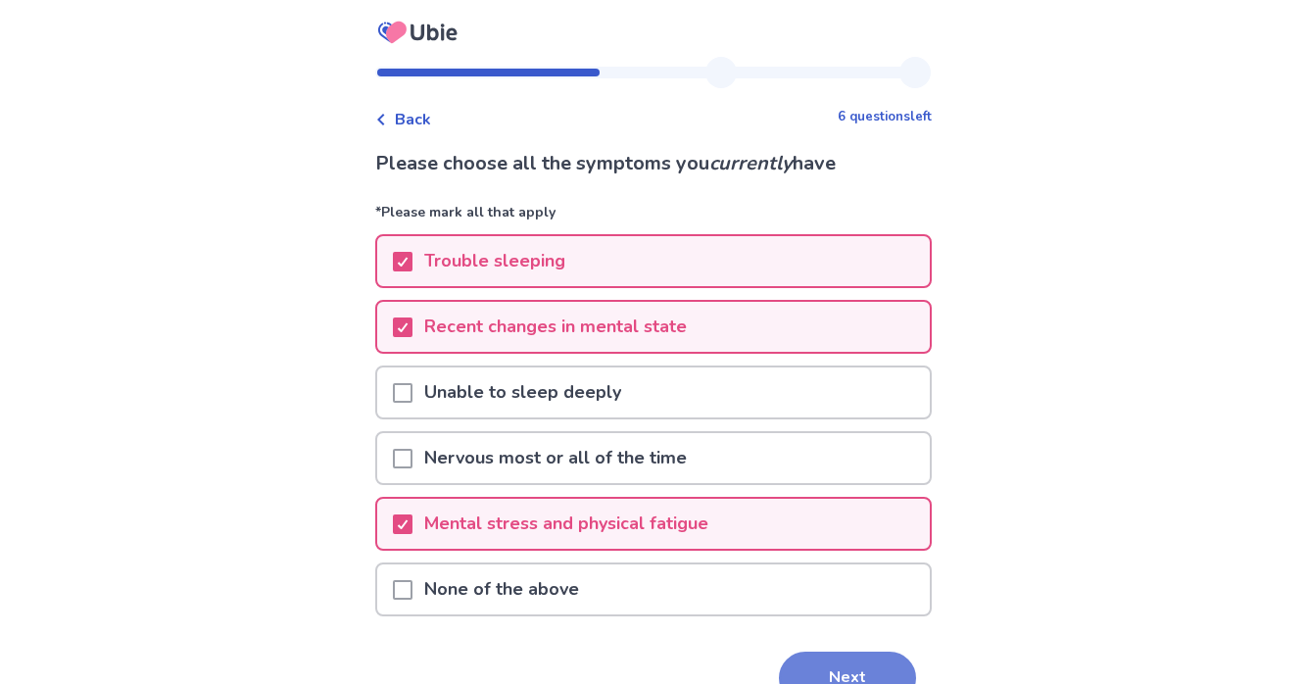
click at [798, 664] on button "Next" at bounding box center [847, 677] width 137 height 53
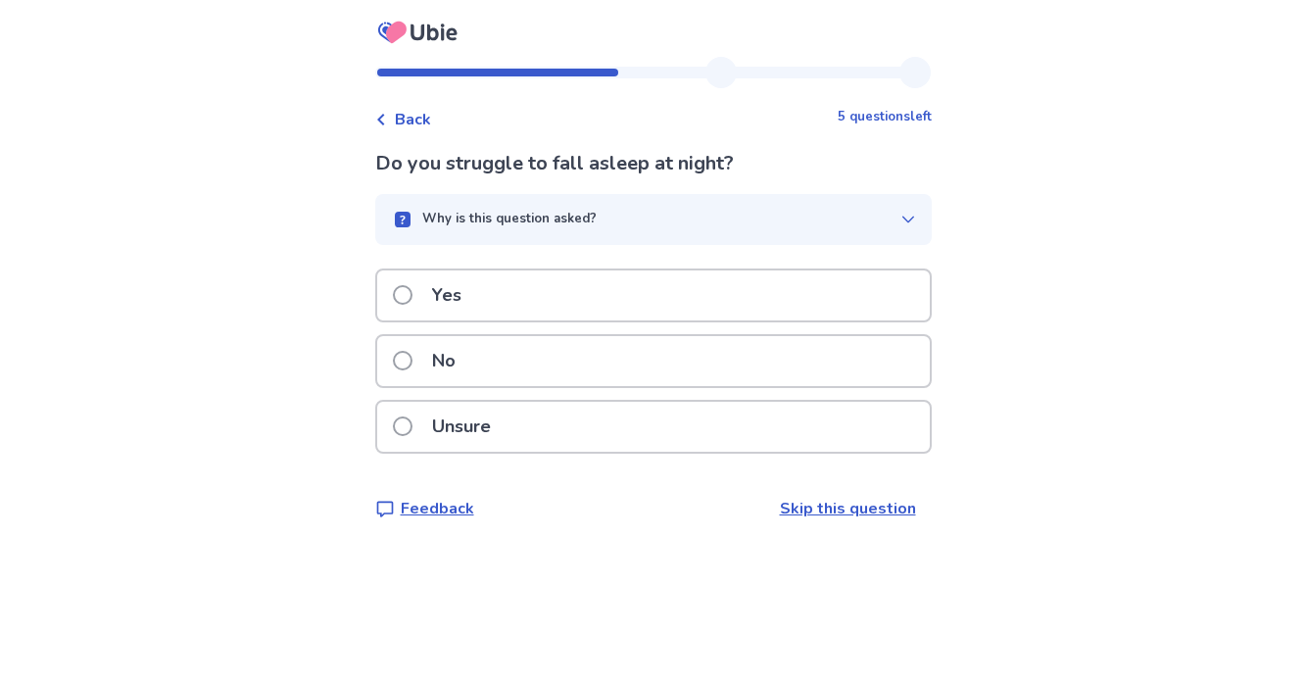
click at [416, 281] on label "Yes" at bounding box center [433, 295] width 80 height 50
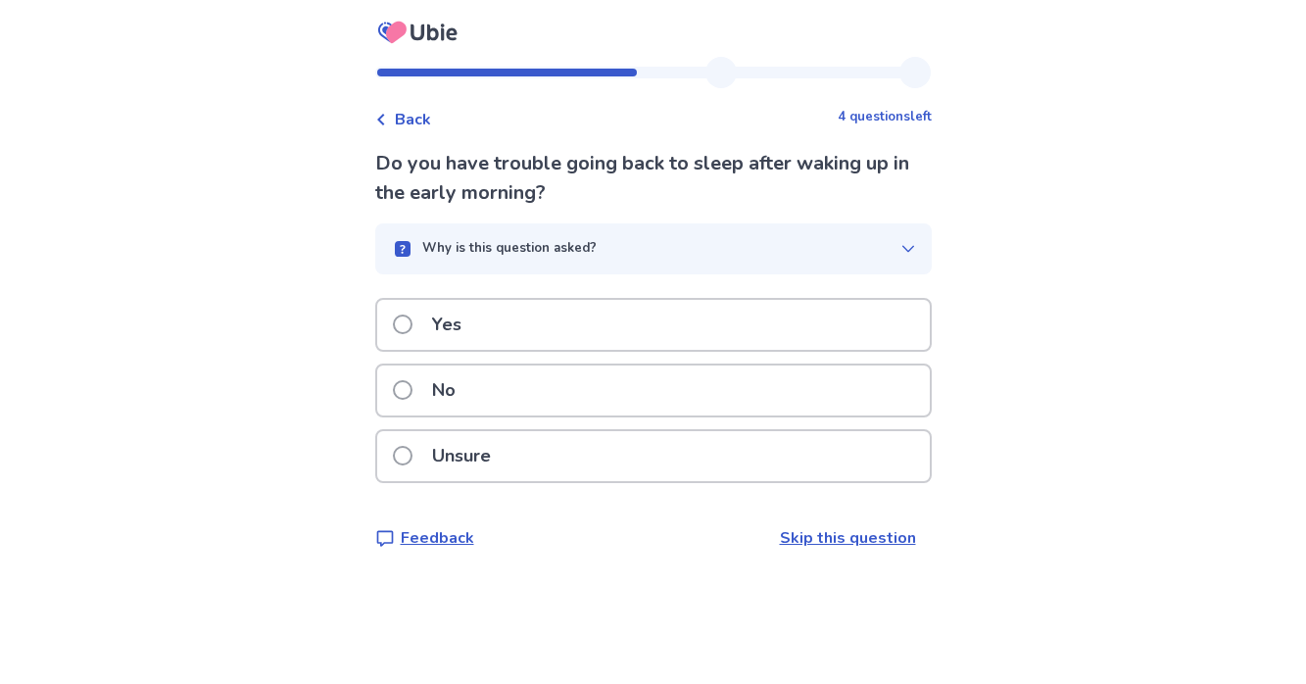
click at [412, 384] on span at bounding box center [403, 390] width 20 height 20
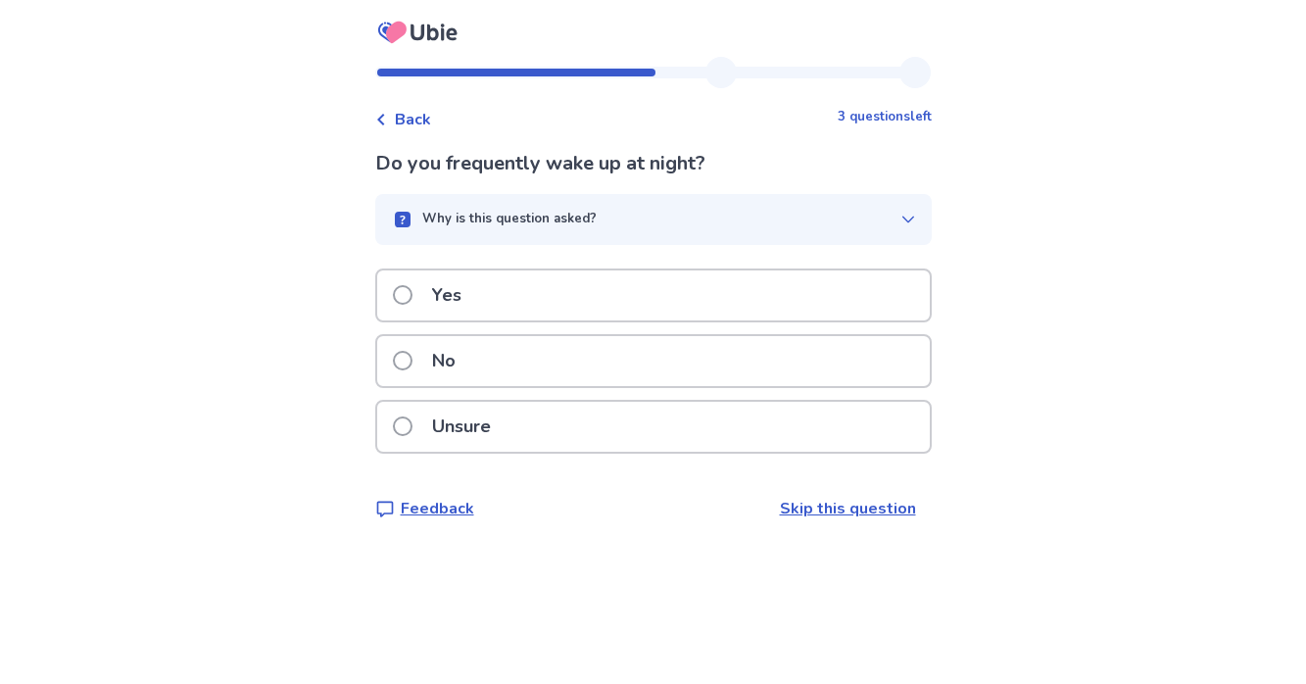
click at [410, 293] on span at bounding box center [403, 295] width 20 height 20
click at [412, 298] on span at bounding box center [403, 295] width 20 height 20
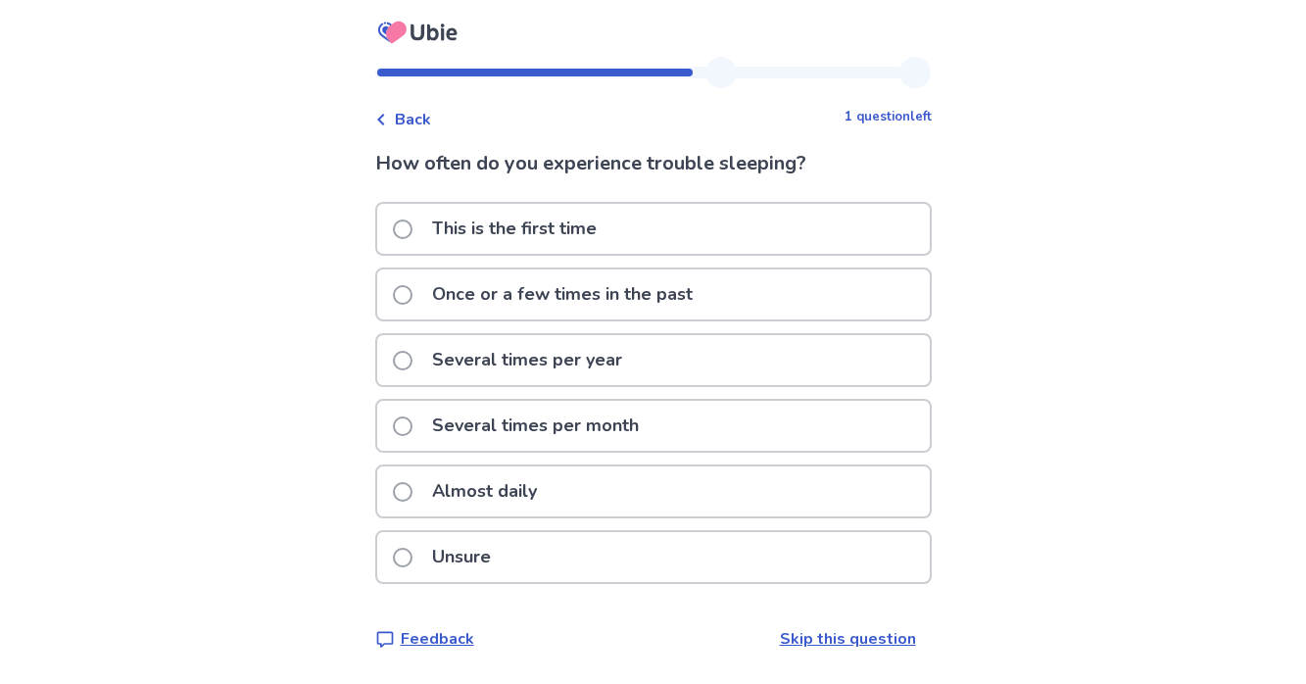
click at [411, 420] on span at bounding box center [403, 426] width 20 height 20
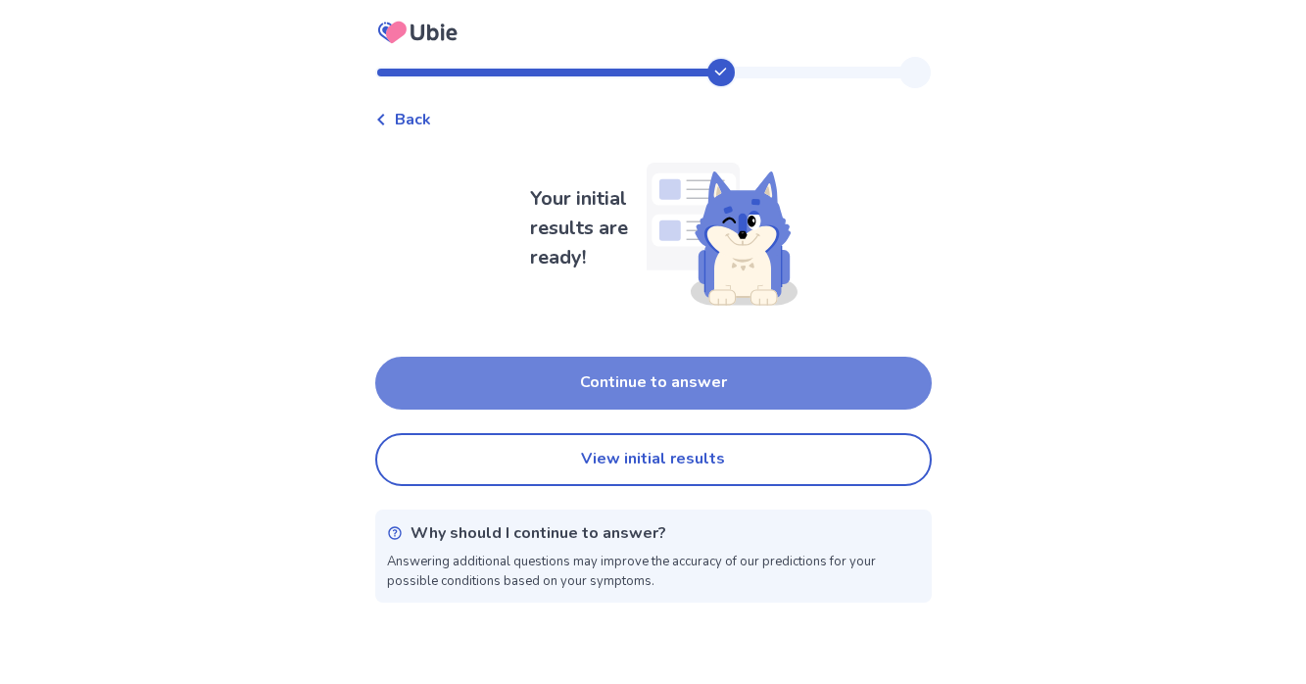
click at [461, 391] on button "Continue to answer" at bounding box center [653, 383] width 556 height 53
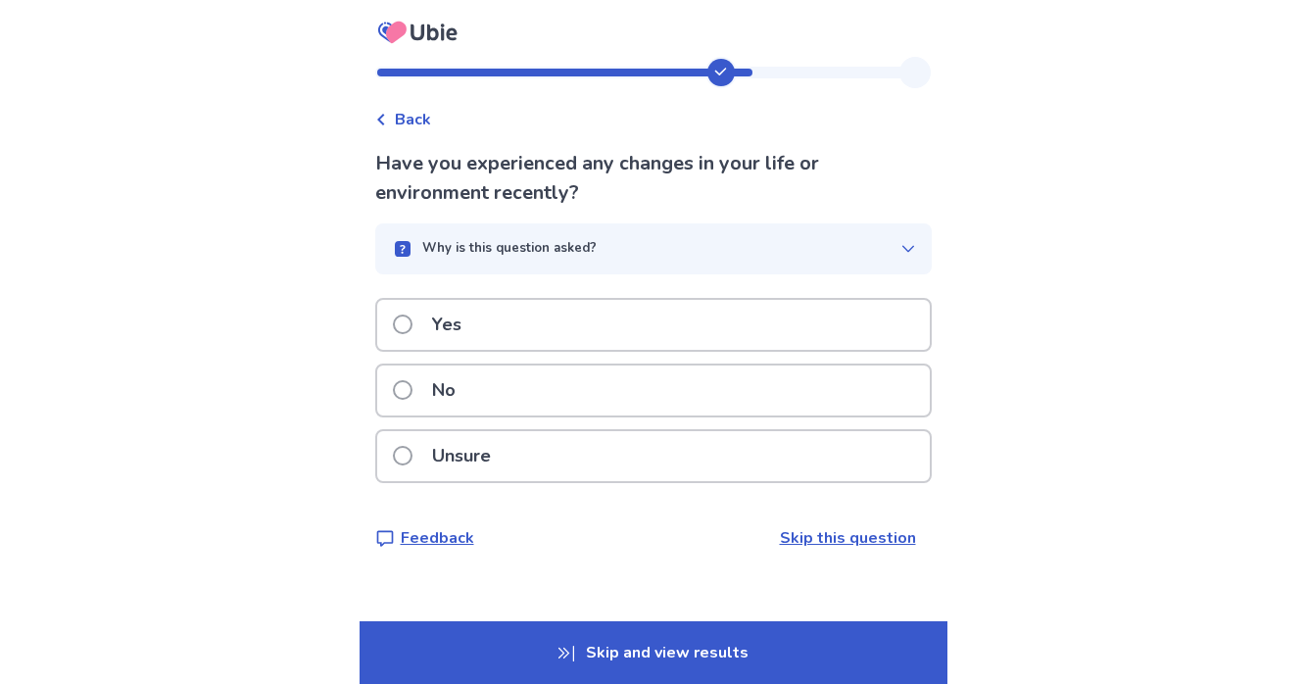
click at [411, 388] on span at bounding box center [403, 390] width 20 height 20
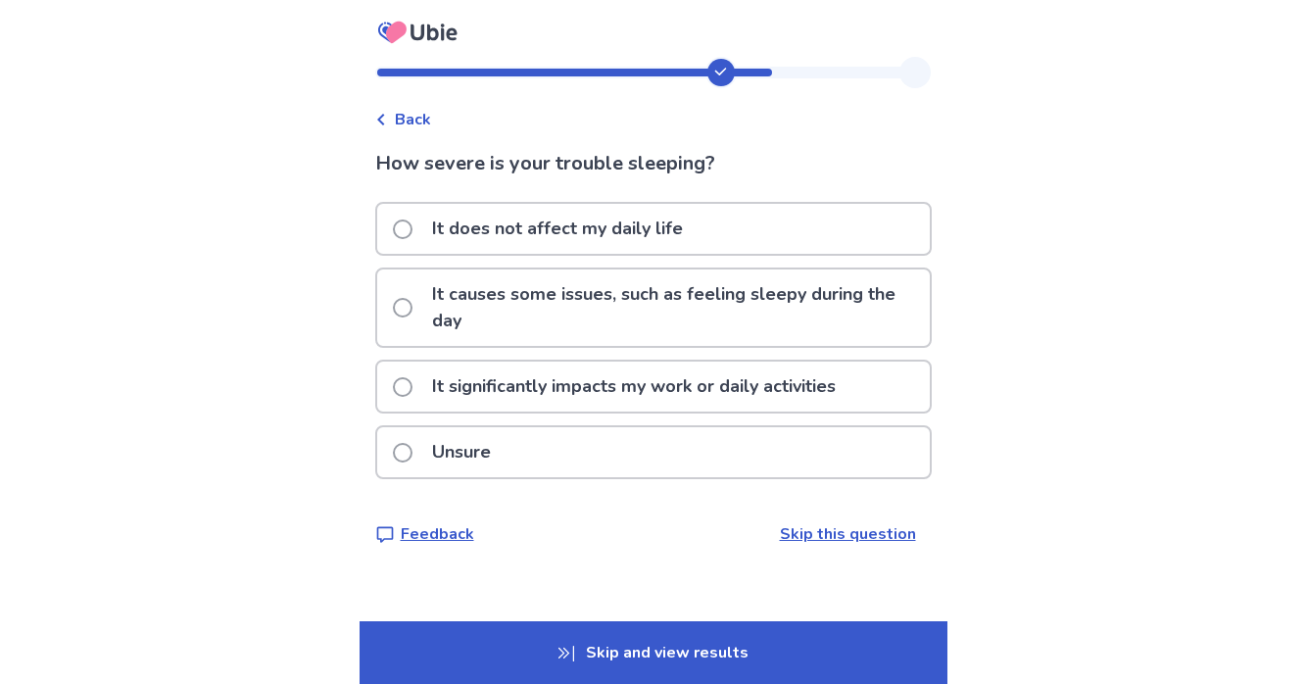
click at [411, 378] on span at bounding box center [403, 387] width 20 height 20
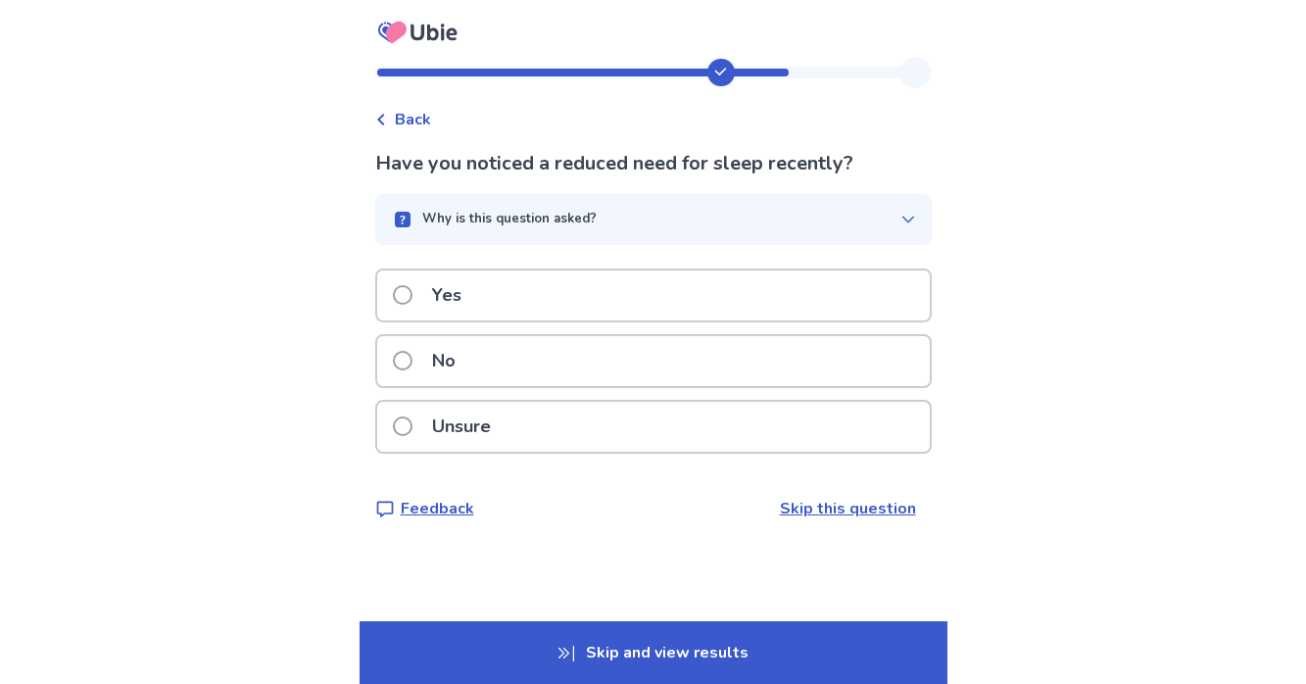
click at [409, 355] on span at bounding box center [403, 361] width 20 height 20
click at [407, 353] on span at bounding box center [403, 361] width 20 height 20
click at [412, 285] on span at bounding box center [403, 295] width 20 height 20
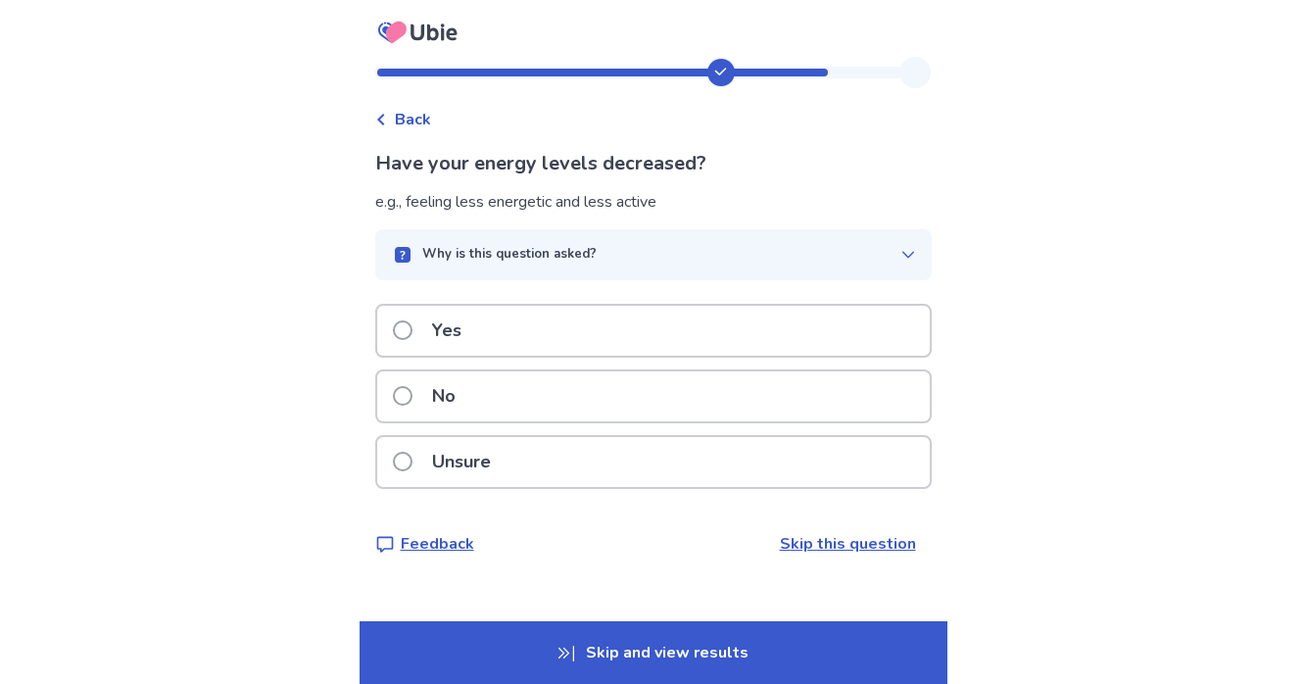
click at [412, 335] on span at bounding box center [403, 330] width 20 height 20
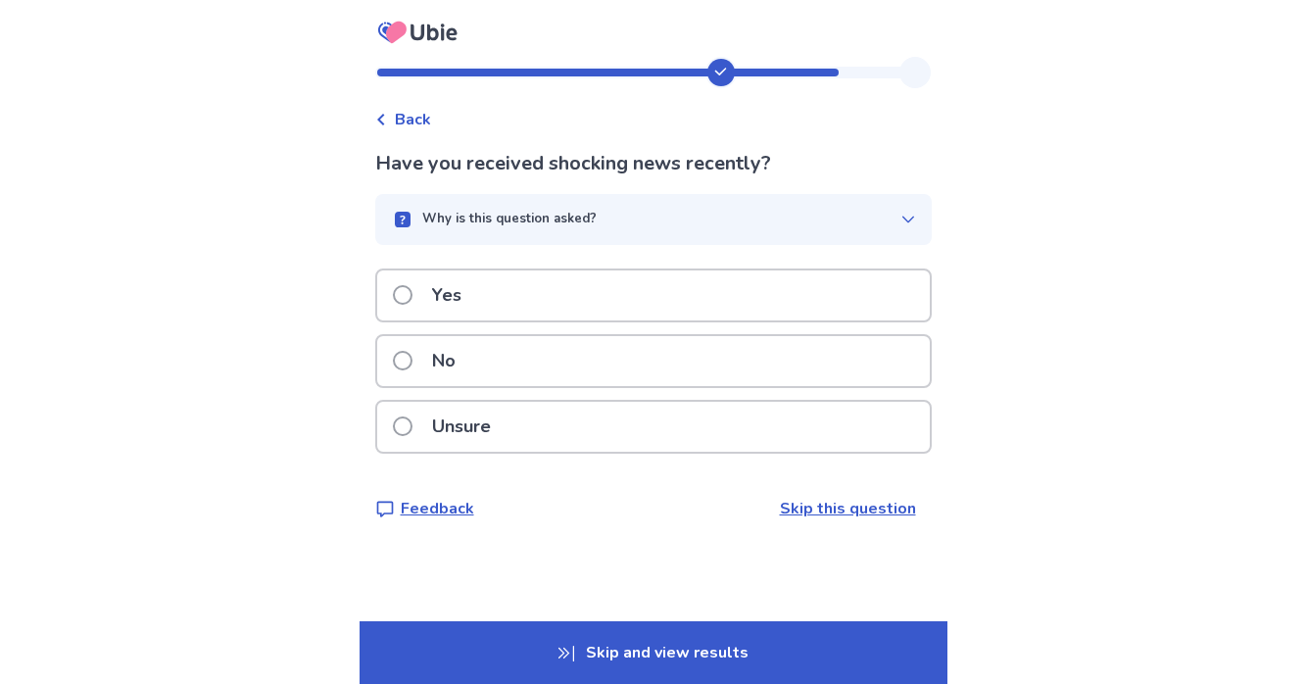
click at [410, 355] on span at bounding box center [403, 361] width 20 height 20
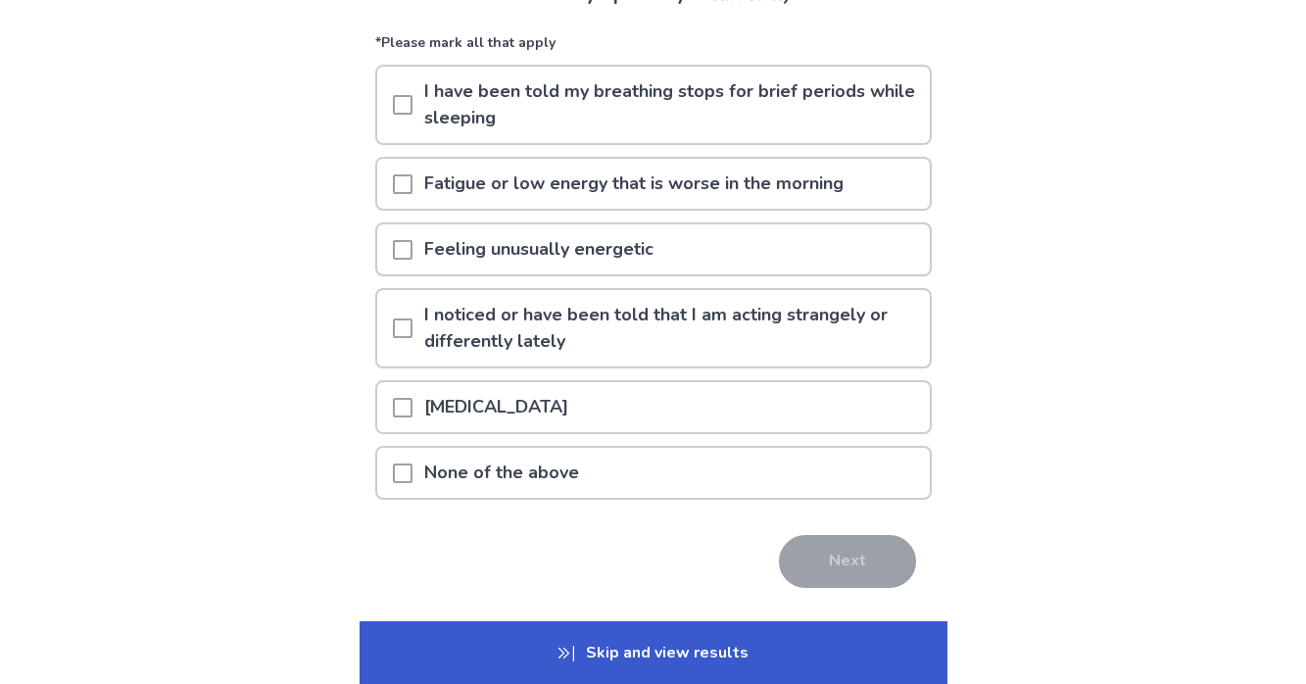
scroll to position [174, 0]
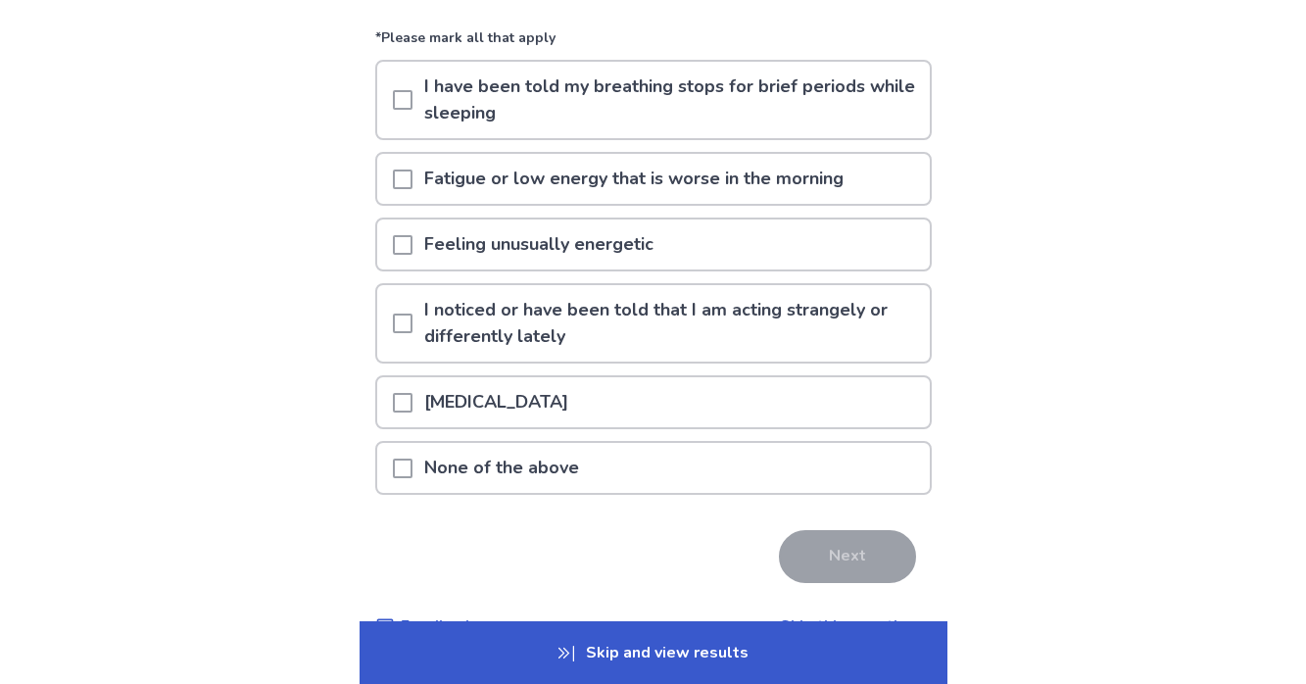
click at [405, 179] on span at bounding box center [403, 179] width 20 height 20
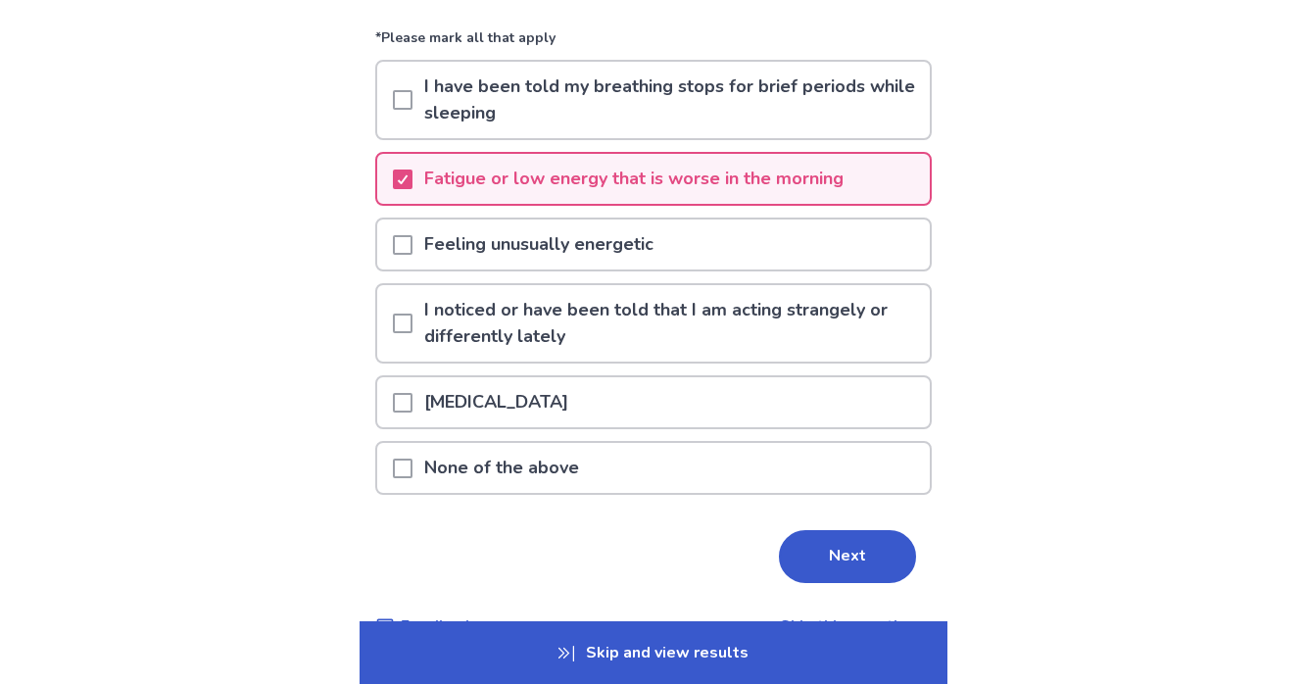
click at [403, 236] on span at bounding box center [403, 245] width 20 height 20
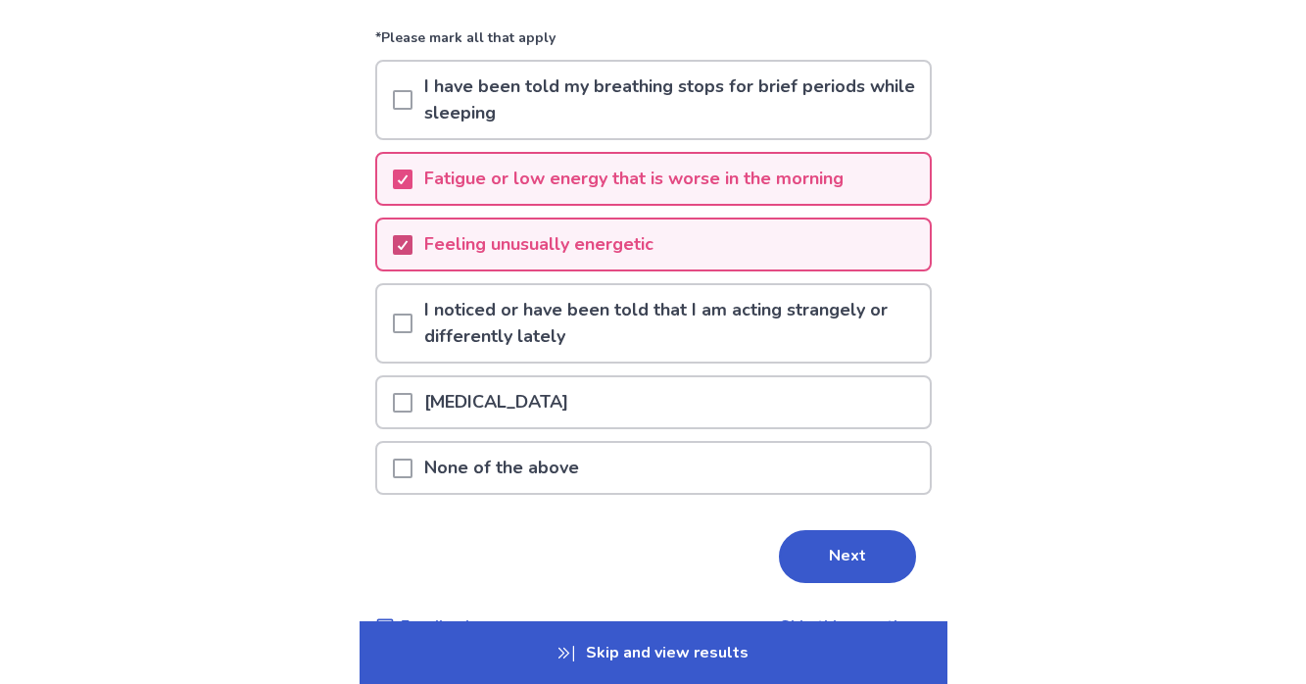
click at [403, 236] on span at bounding box center [403, 245] width 20 height 20
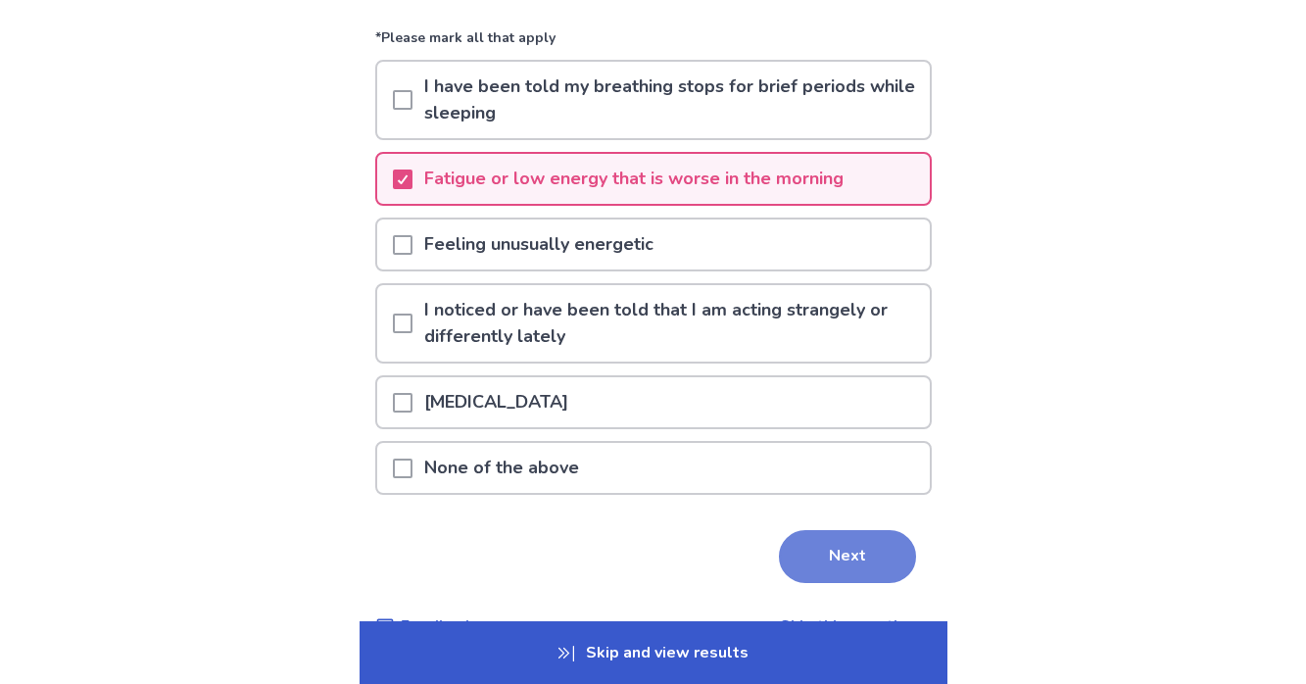
click at [803, 549] on button "Next" at bounding box center [847, 556] width 137 height 53
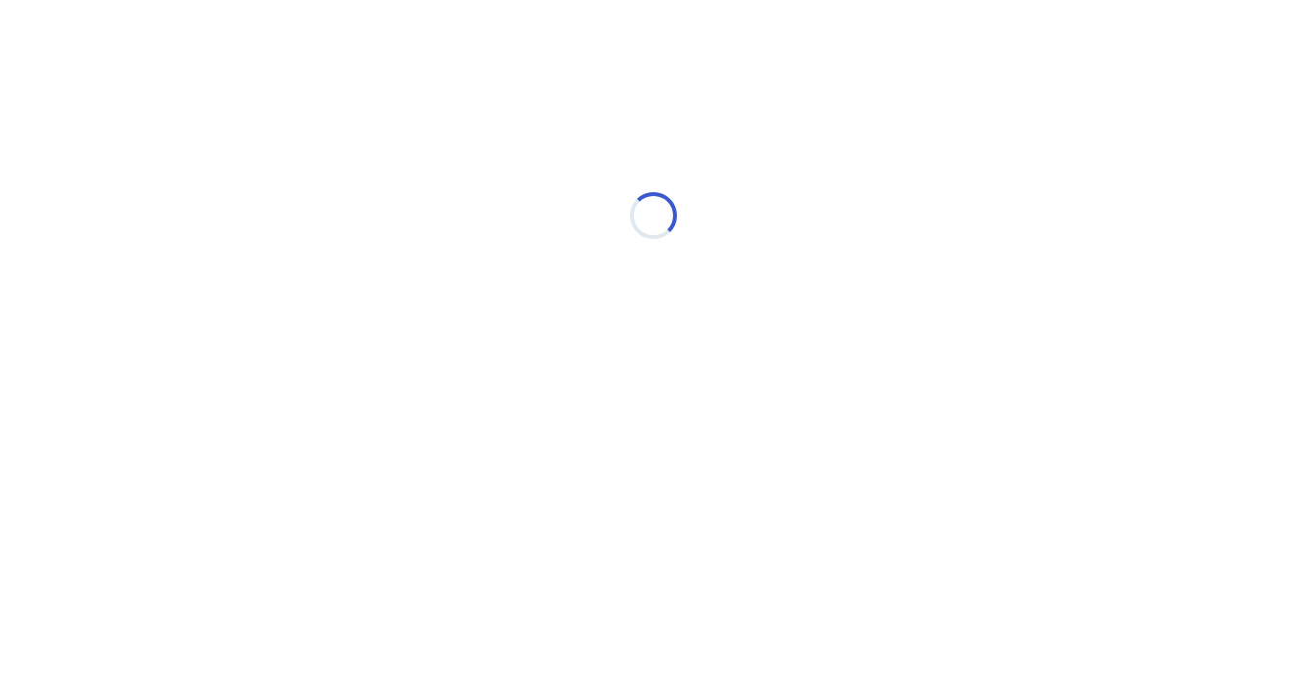
scroll to position [0, 0]
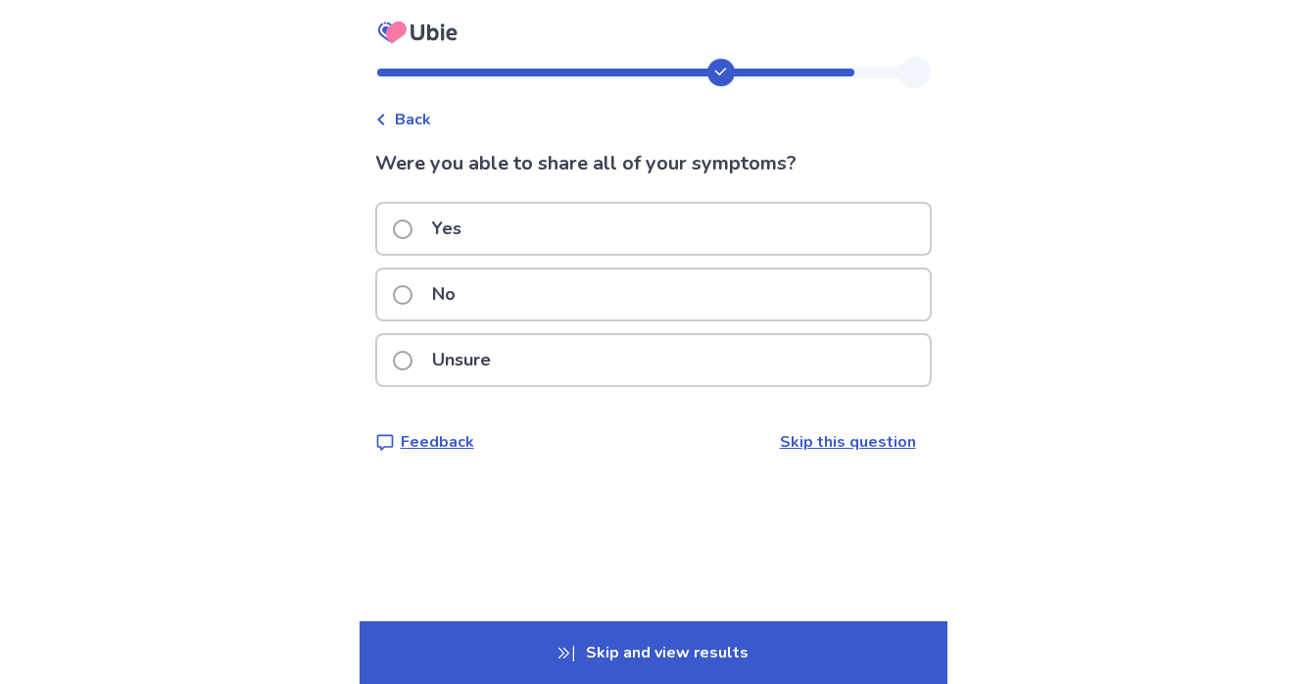
click at [506, 297] on div "No" at bounding box center [653, 294] width 552 height 50
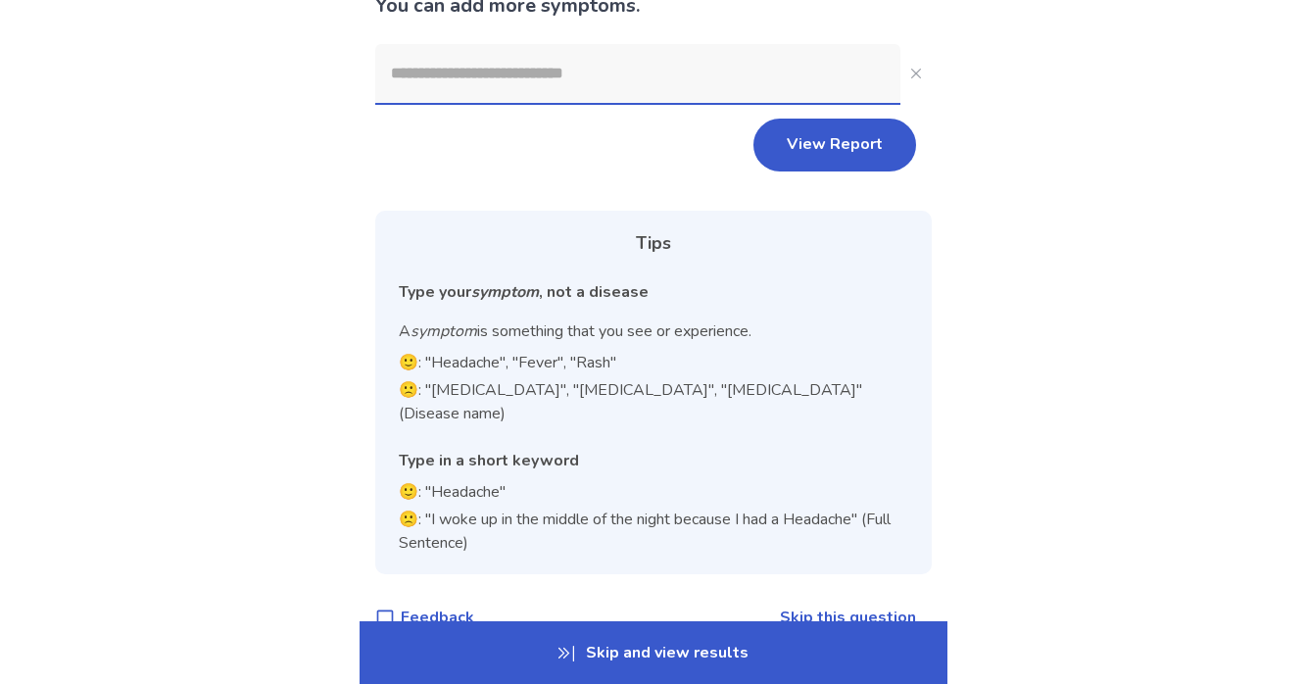
scroll to position [172, 0]
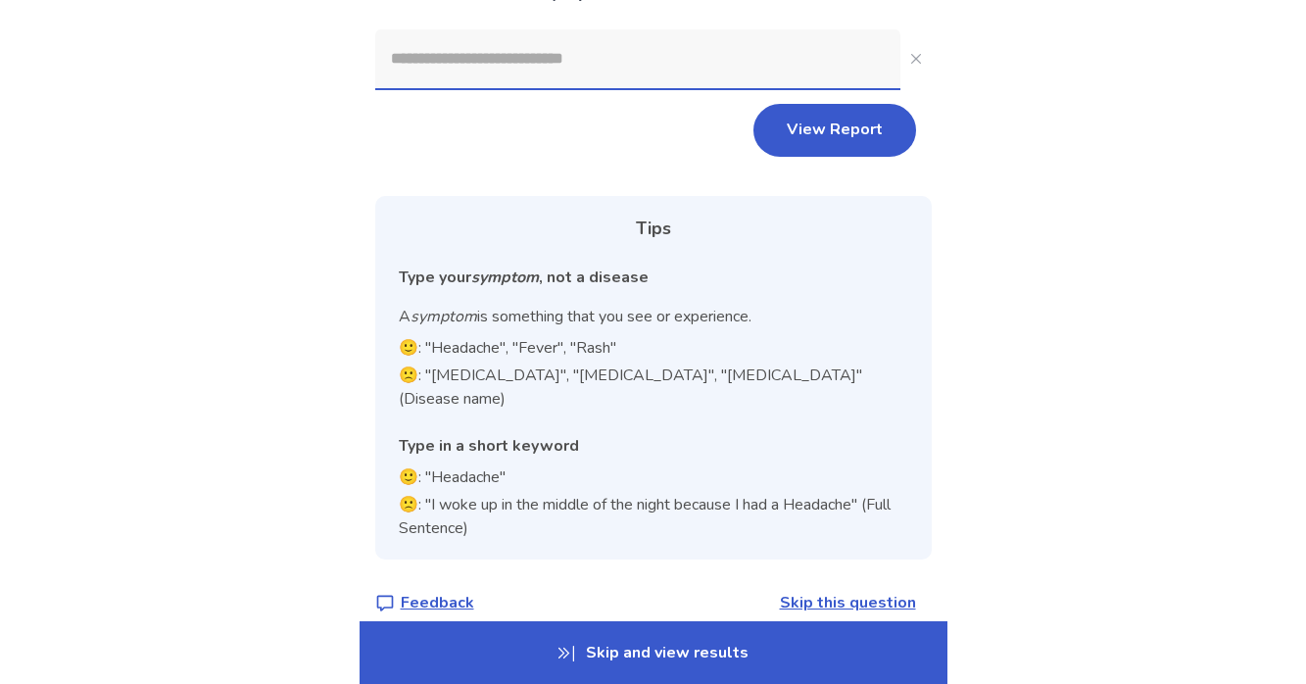
click at [800, 592] on link "Skip this question" at bounding box center [848, 603] width 136 height 22
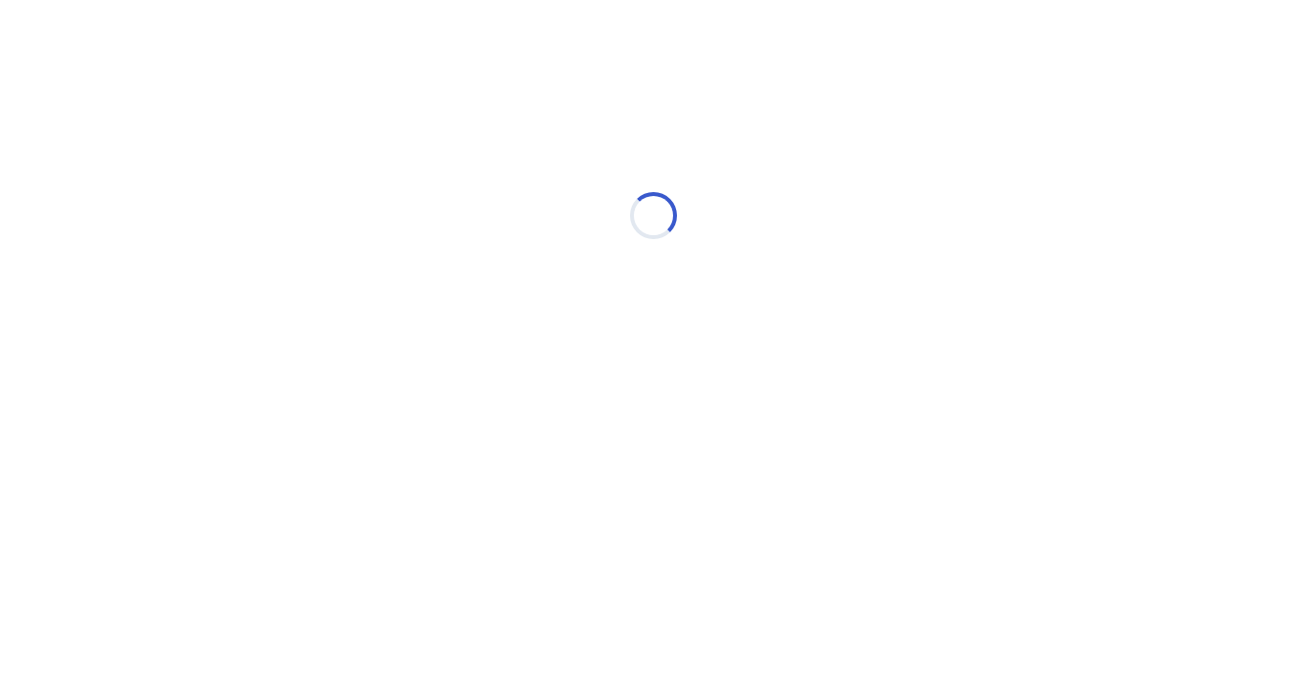
scroll to position [0, 0]
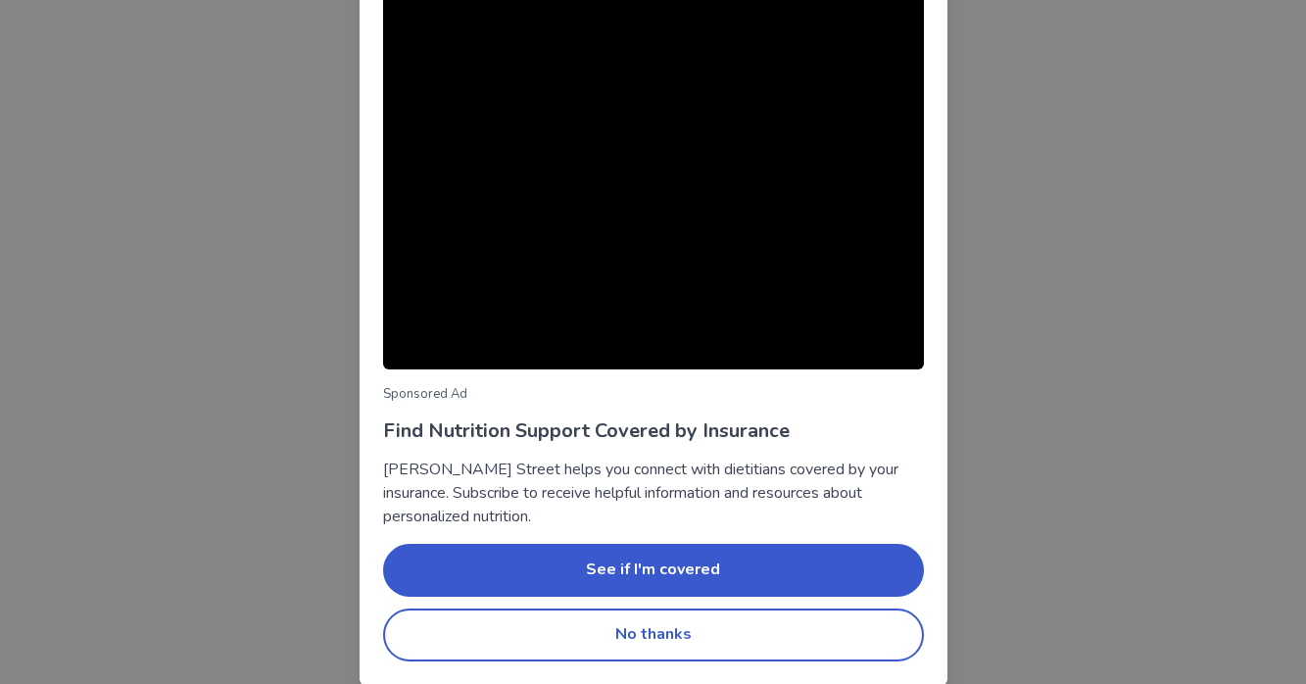
scroll to position [123, 0]
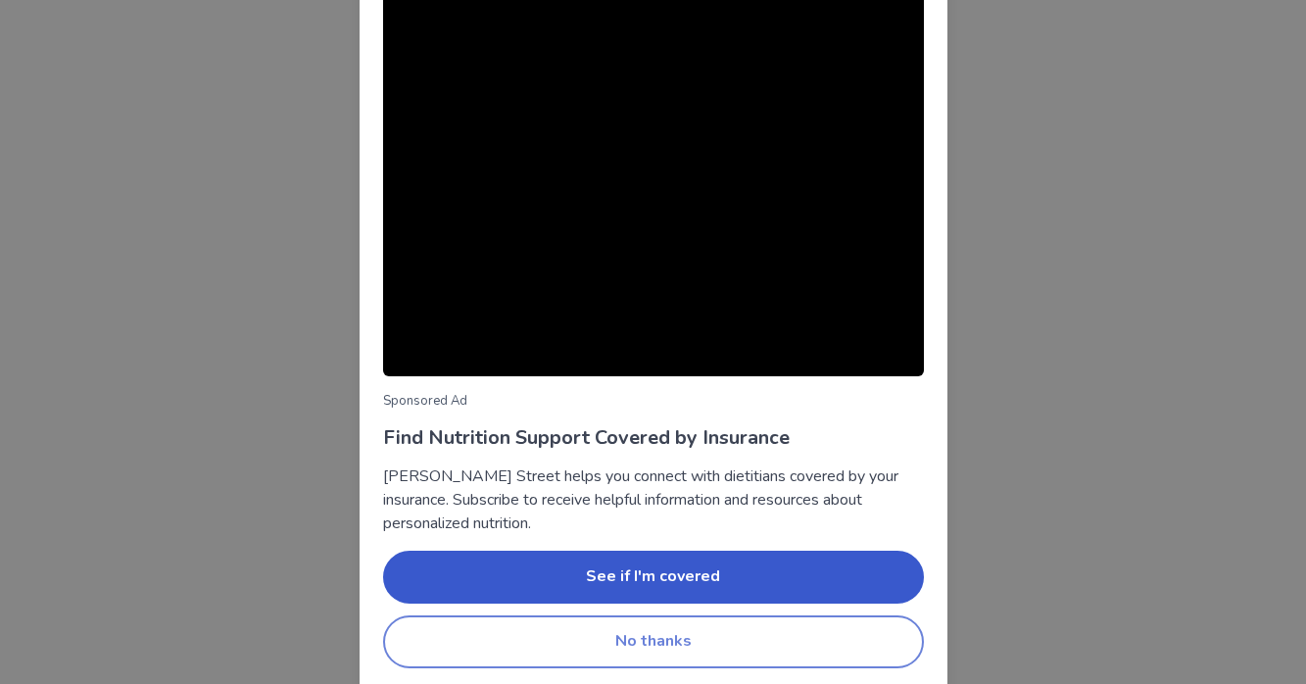
click at [791, 656] on button "No thanks" at bounding box center [653, 641] width 541 height 53
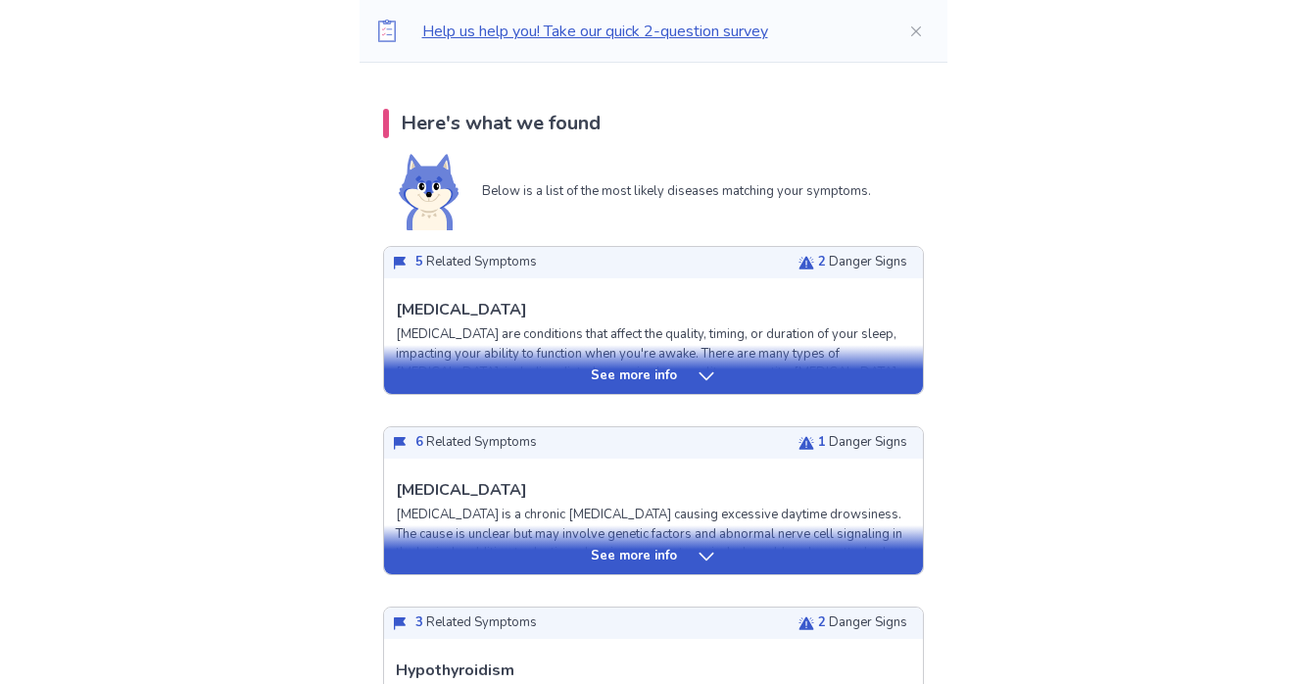
scroll to position [373, 0]
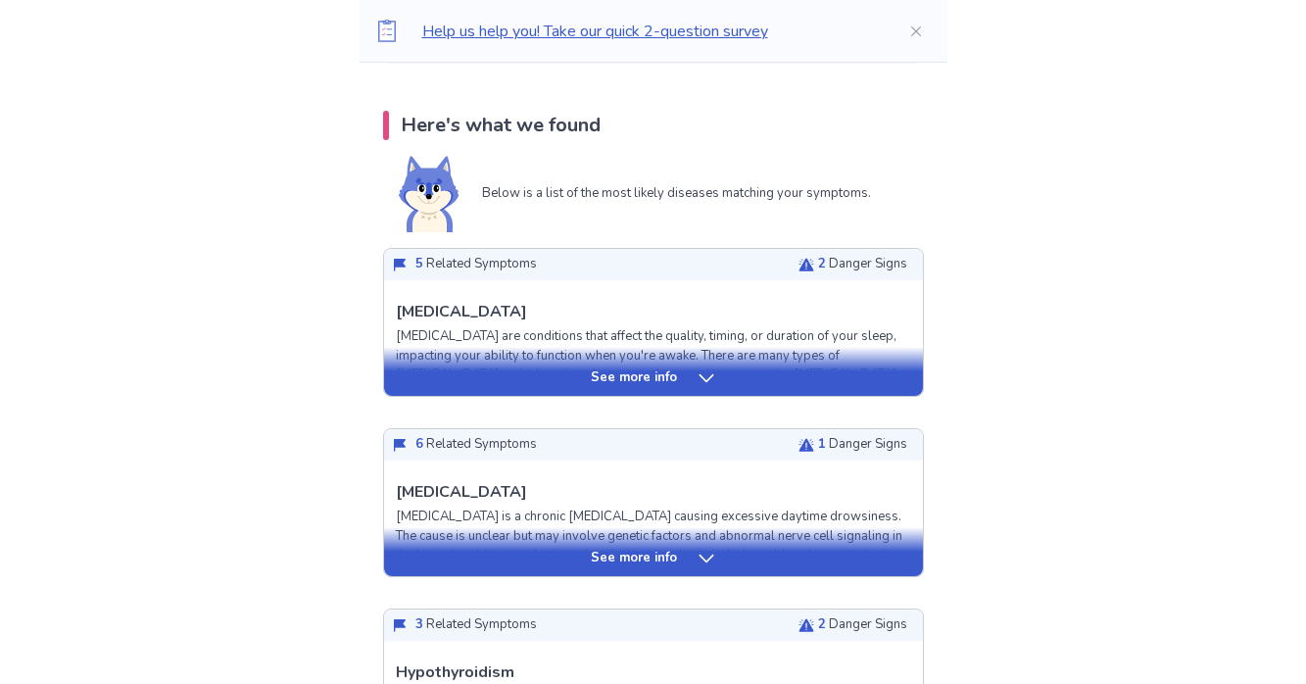
click at [589, 368] on div "See more info" at bounding box center [653, 378] width 539 height 20
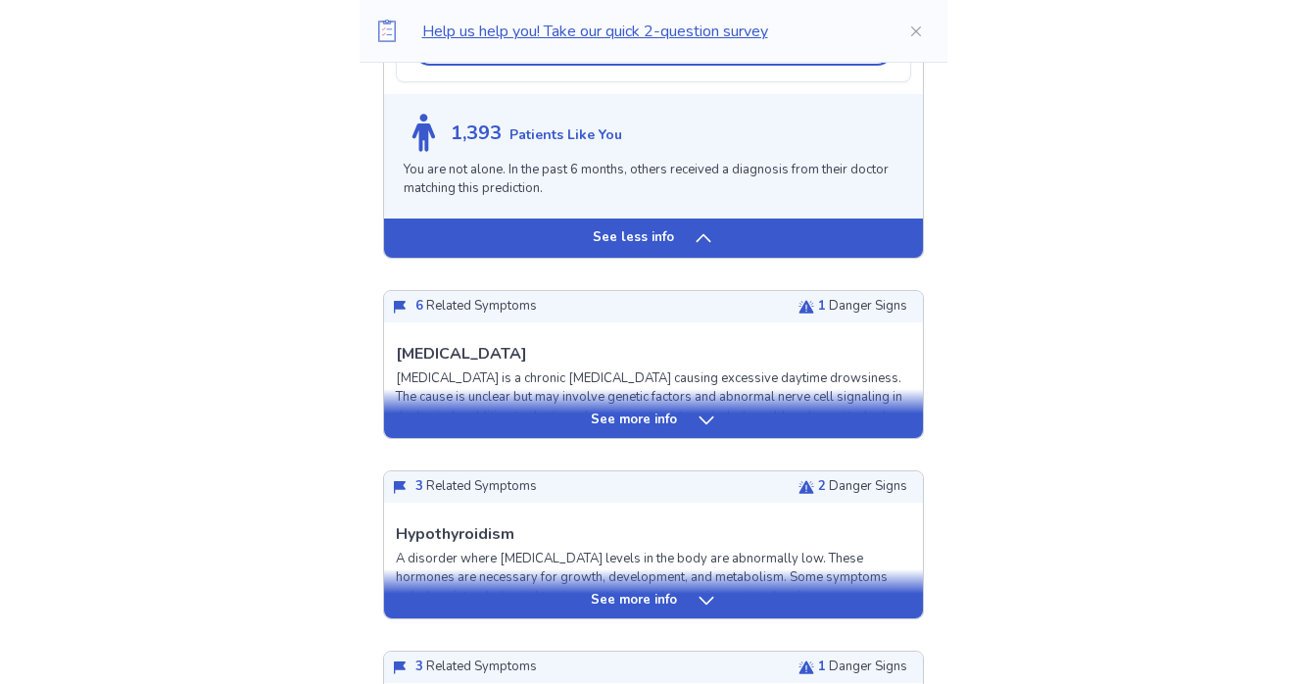
scroll to position [1730, 0]
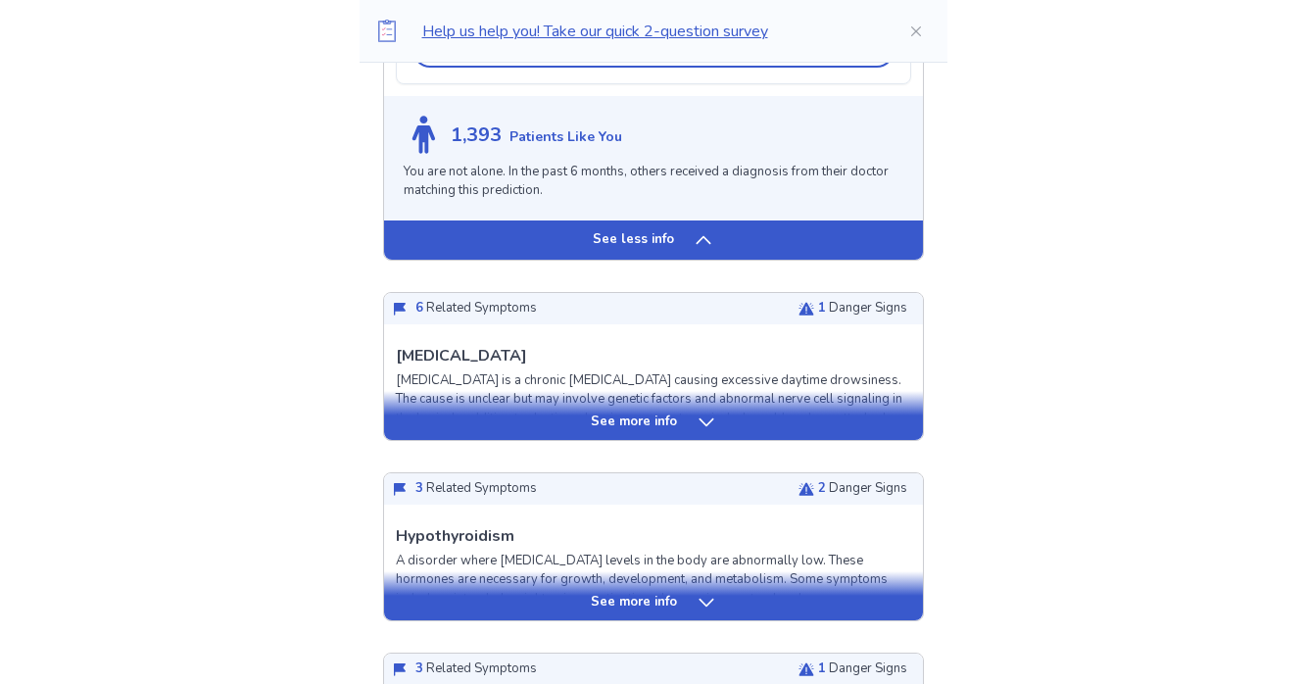
click at [540, 412] on div "See more info" at bounding box center [653, 422] width 539 height 20
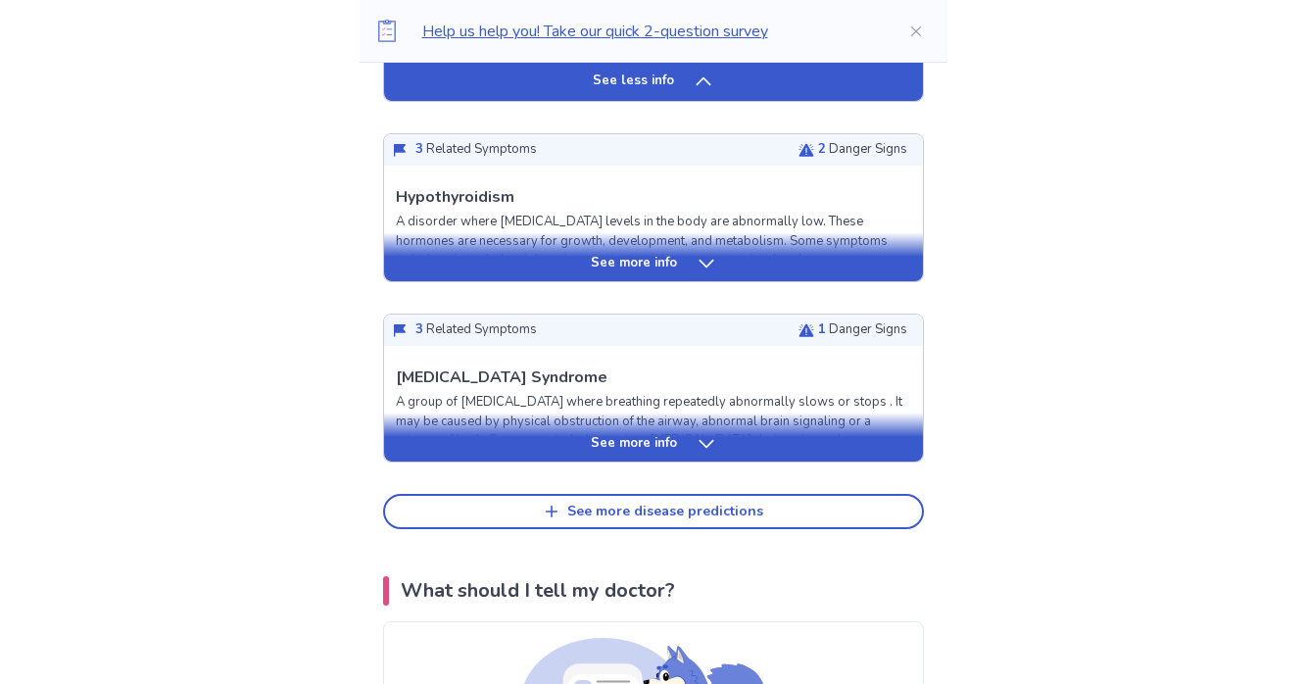
scroll to position [3260, 0]
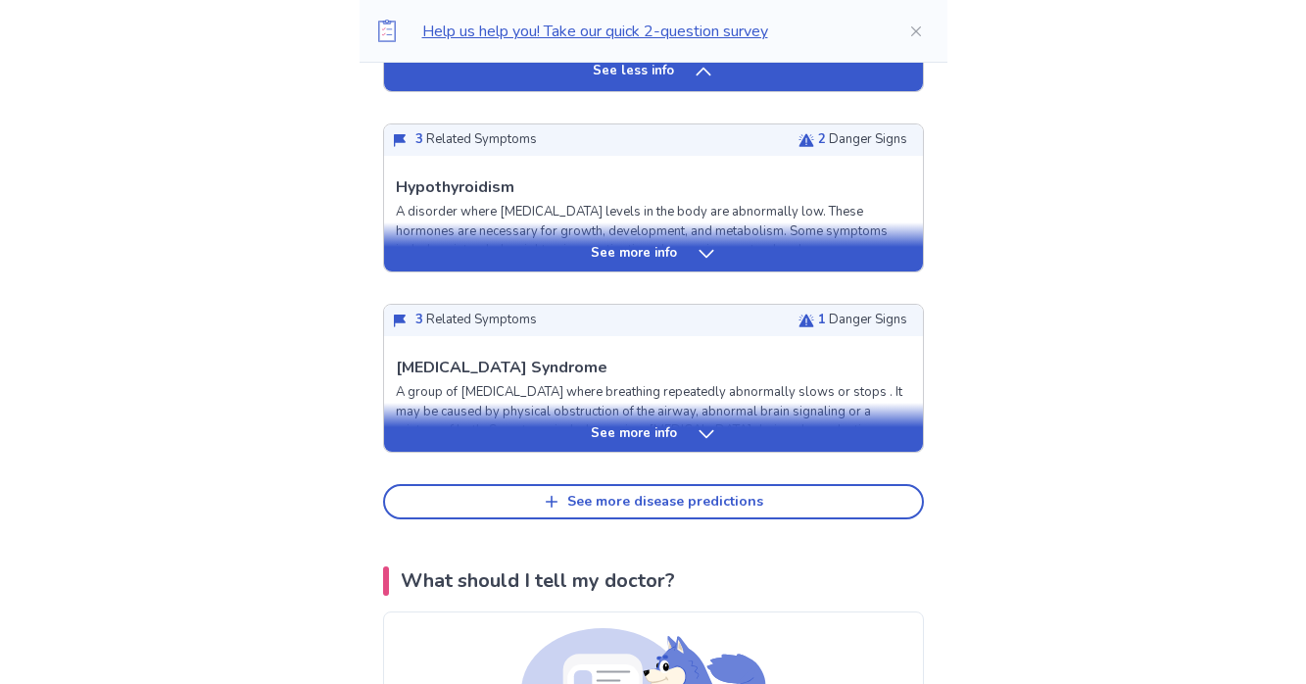
click at [467, 256] on div "See more info" at bounding box center [653, 254] width 539 height 20
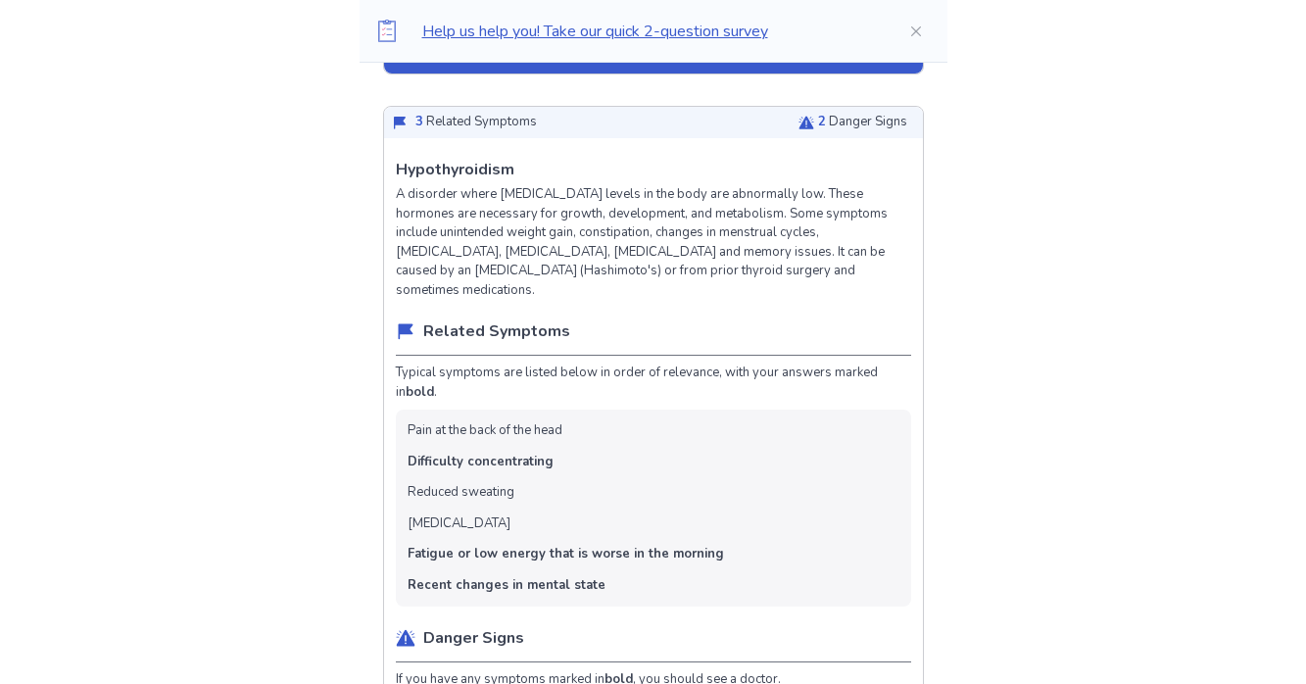
scroll to position [2633, 0]
